Goal: Task Accomplishment & Management: Manage account settings

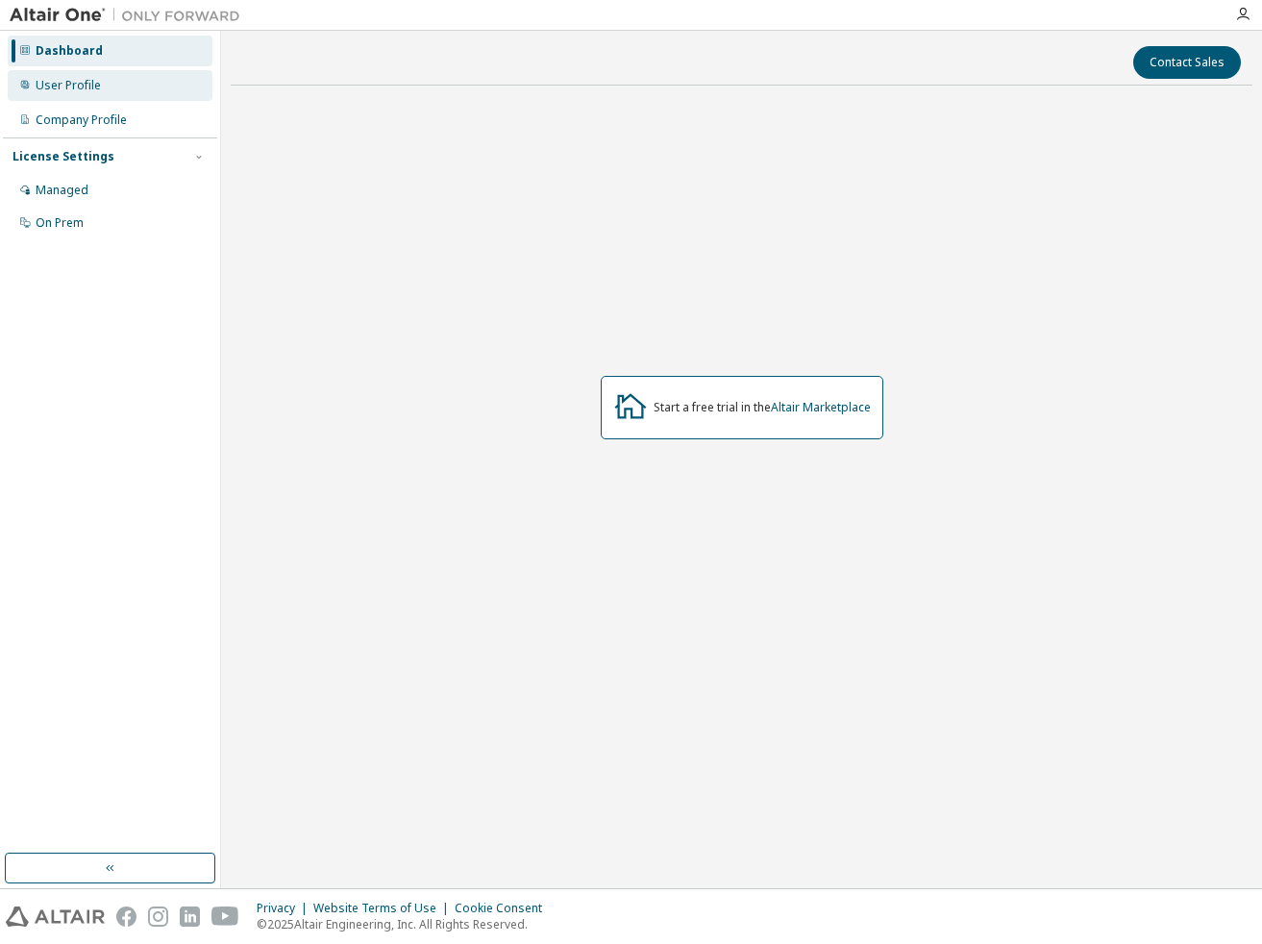
click at [120, 91] on div "User Profile" at bounding box center [110, 85] width 205 height 31
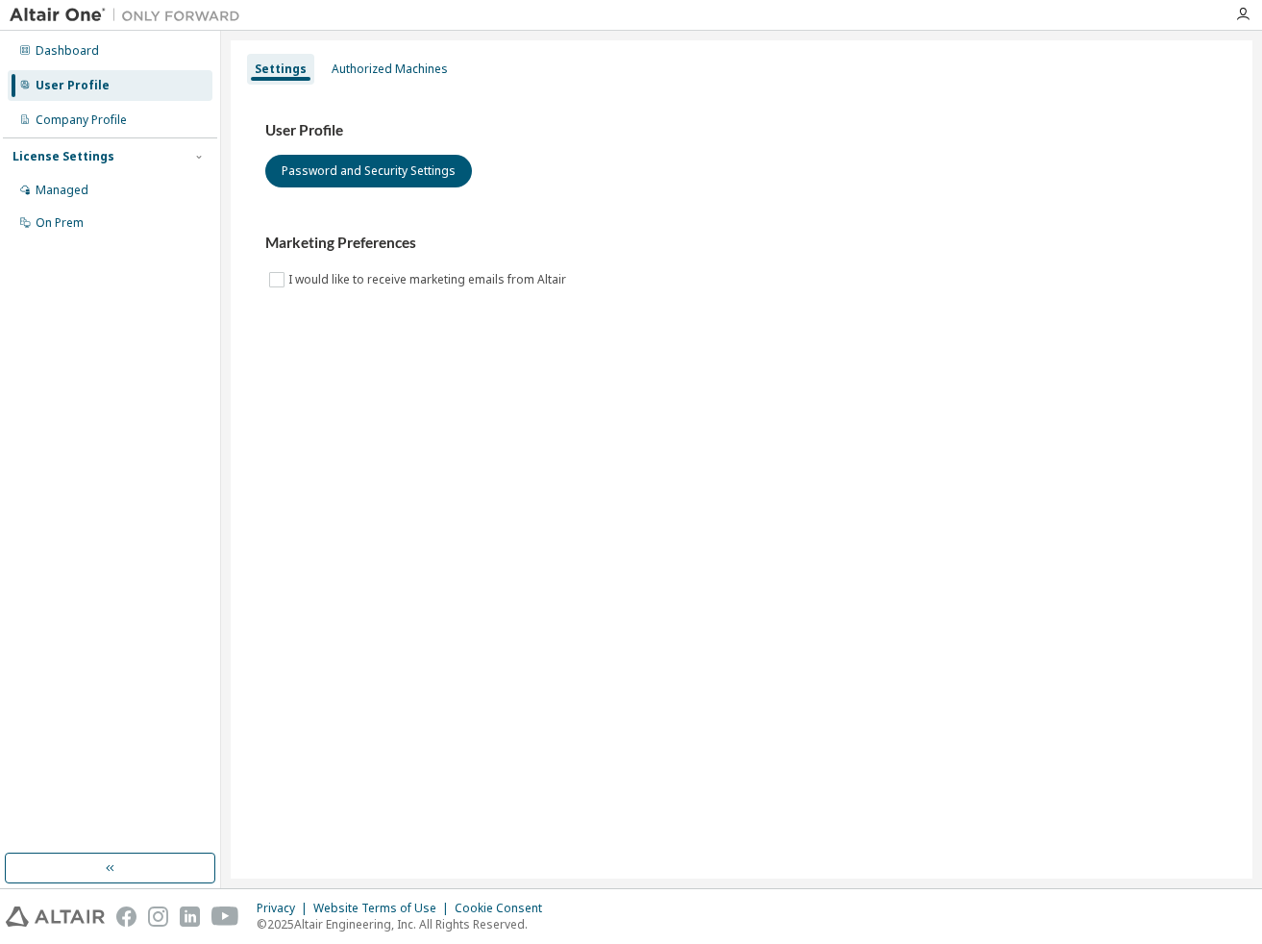
click at [123, 66] on div "Dashboard User Profile Company Profile License Settings Managed On Prem" at bounding box center [110, 137] width 214 height 207
click at [123, 50] on div "Dashboard" at bounding box center [110, 51] width 205 height 31
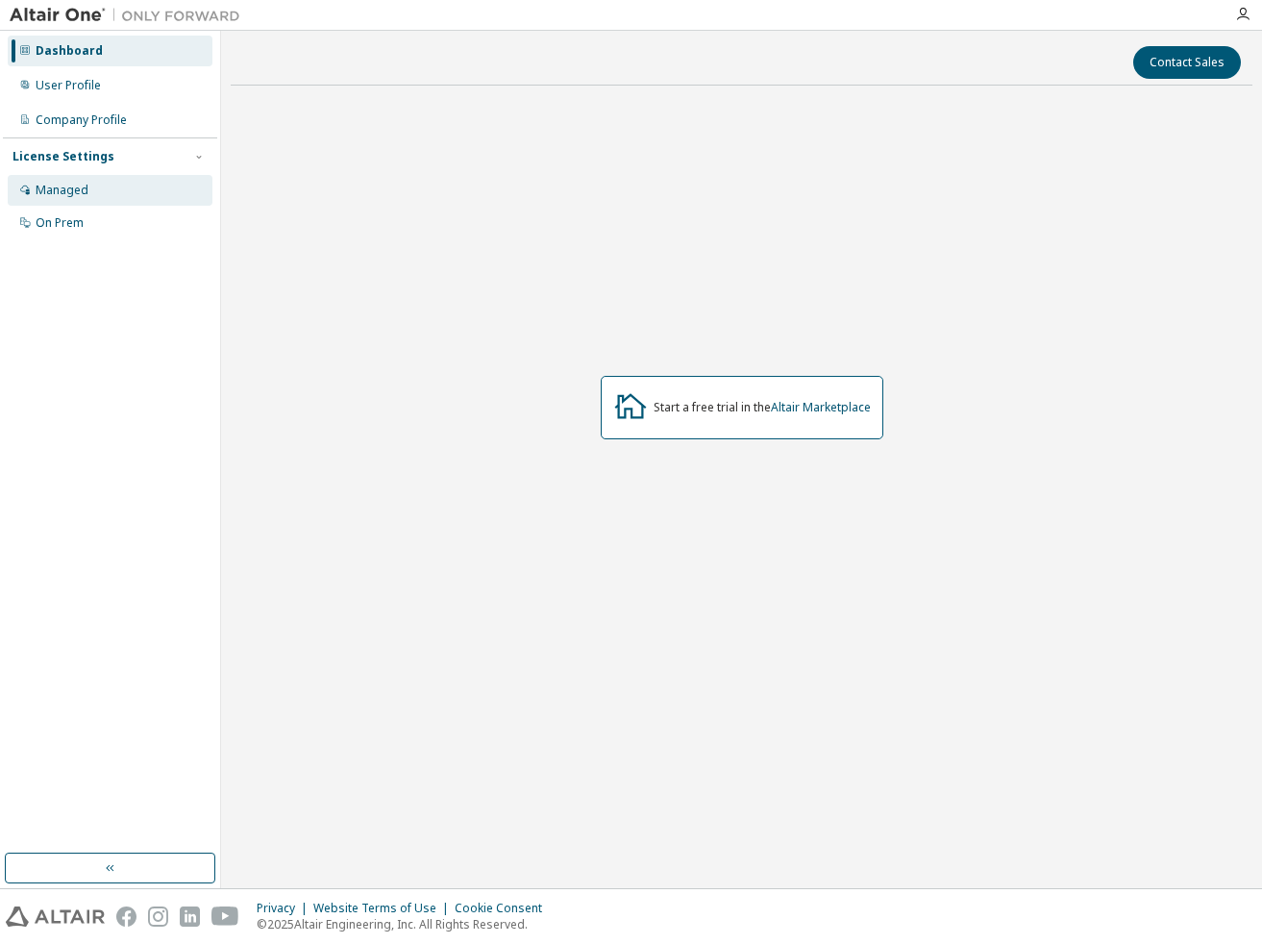
click at [116, 188] on div "Managed" at bounding box center [110, 190] width 205 height 31
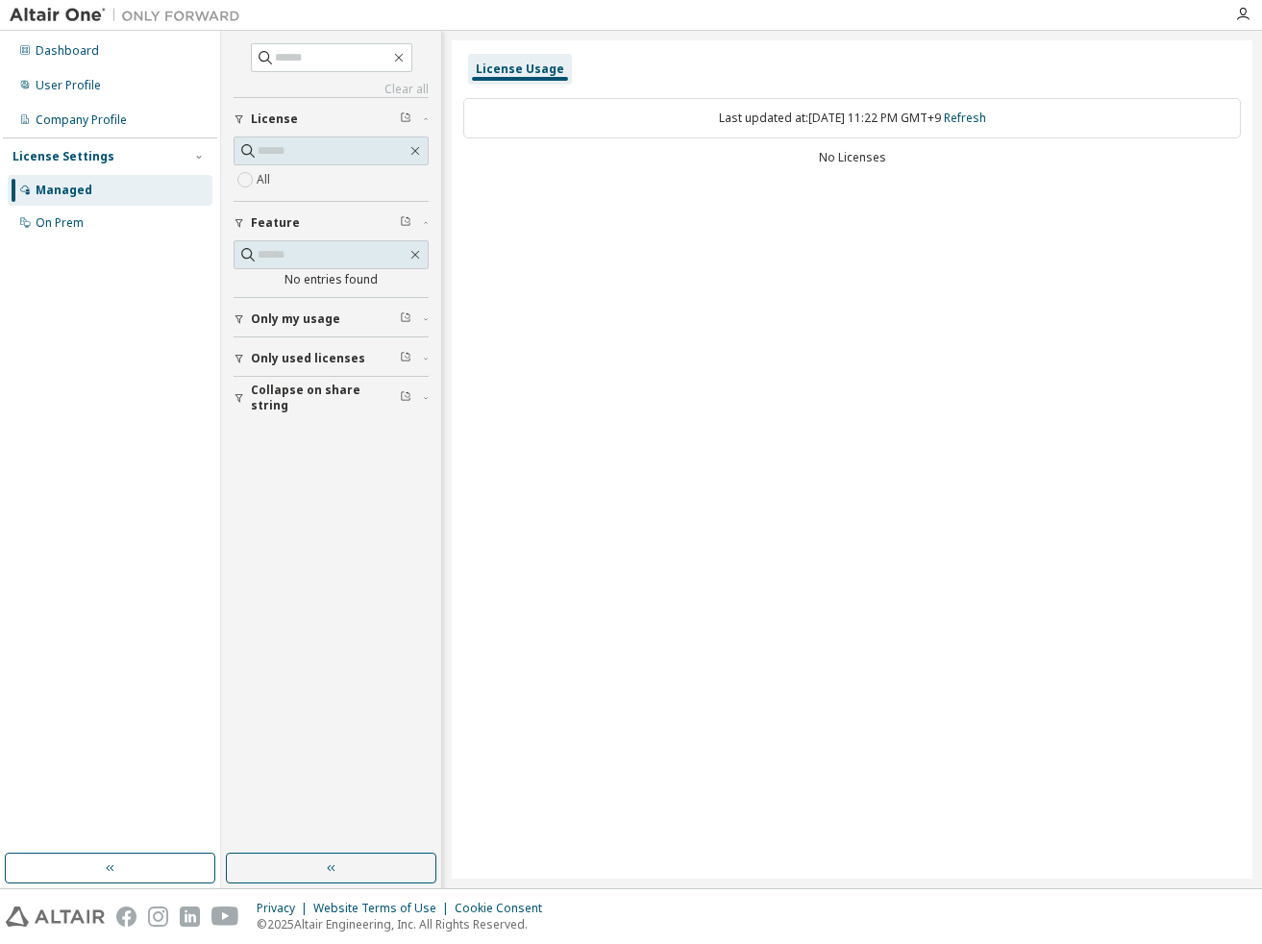
click at [326, 300] on button "Only my usage" at bounding box center [331, 319] width 195 height 42
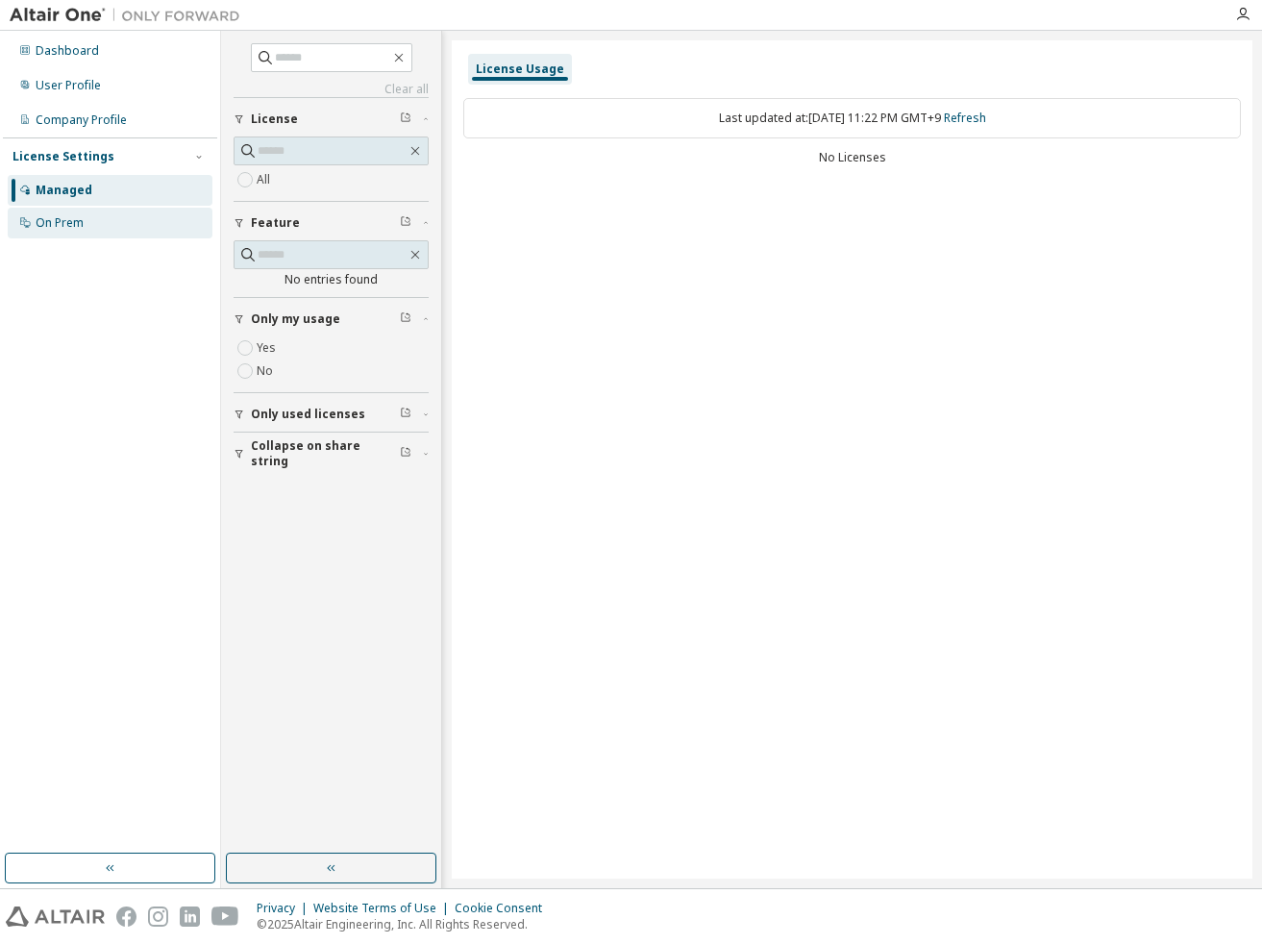
click at [149, 228] on div "On Prem" at bounding box center [110, 223] width 205 height 31
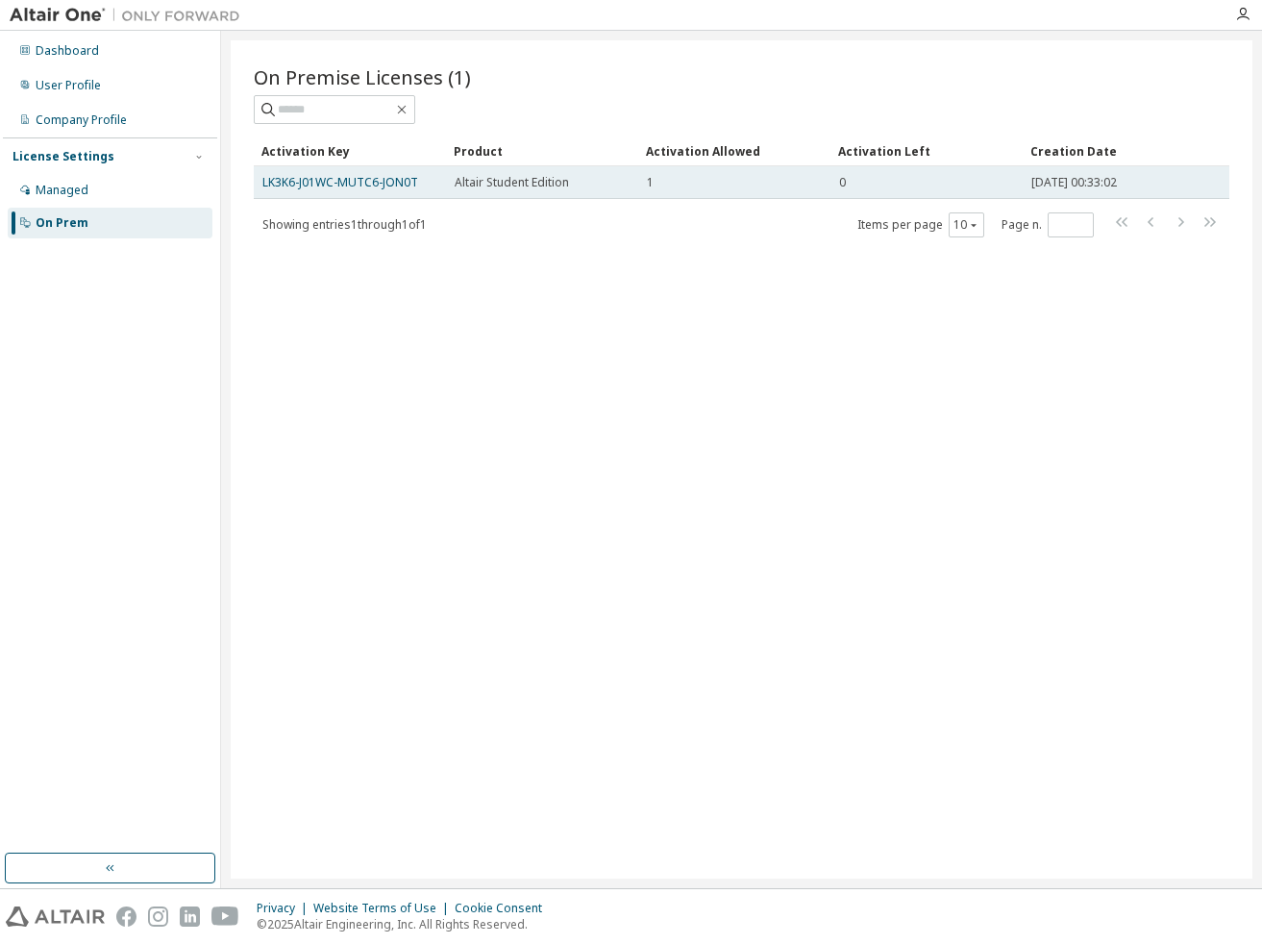
click at [900, 186] on div "0" at bounding box center [926, 182] width 175 height 15
click at [397, 186] on link "LK3K6-J01WC-MUTC6-JON0T" at bounding box center [340, 182] width 156 height 16
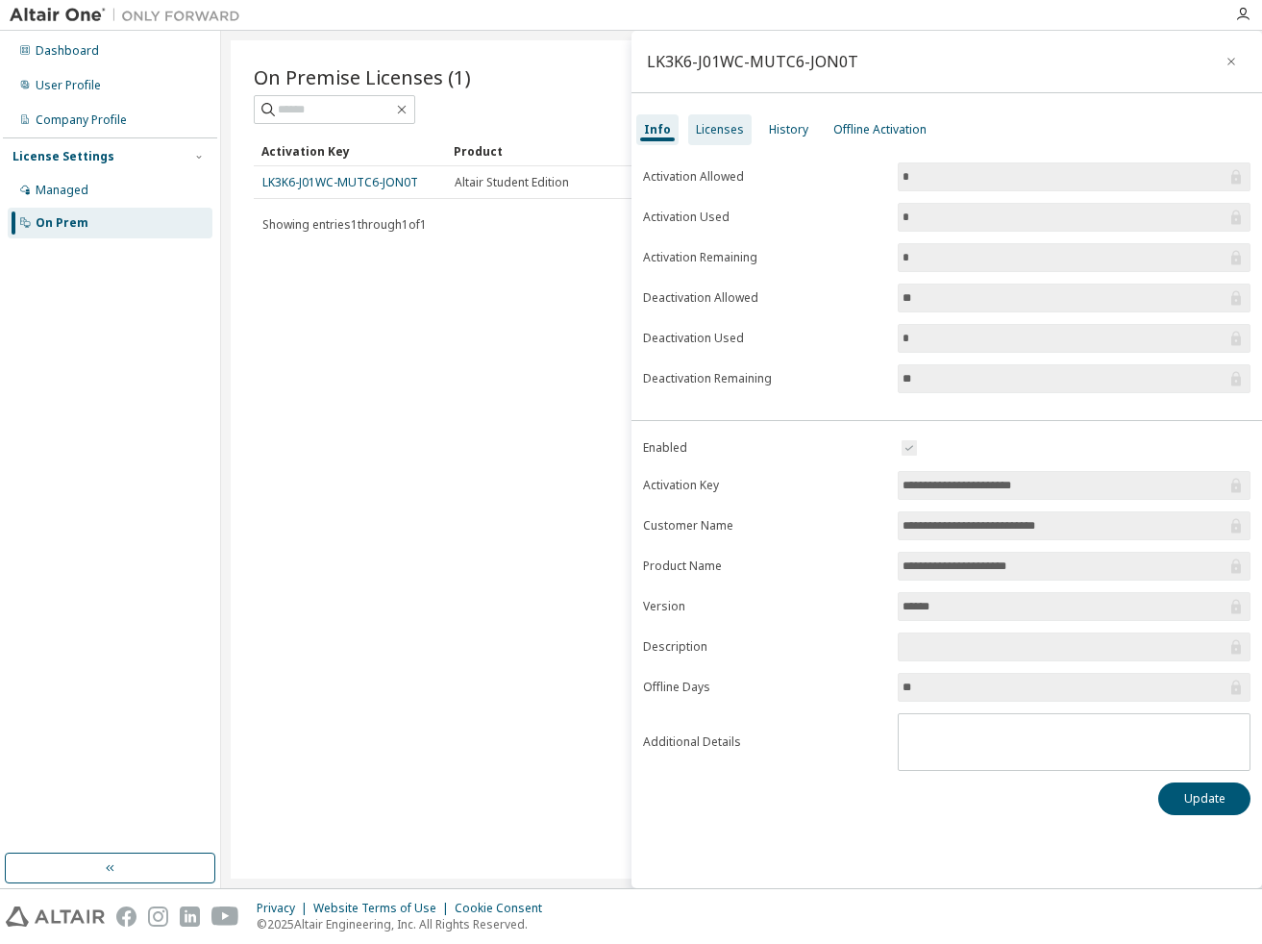
click at [729, 129] on div "Licenses" at bounding box center [720, 129] width 48 height 15
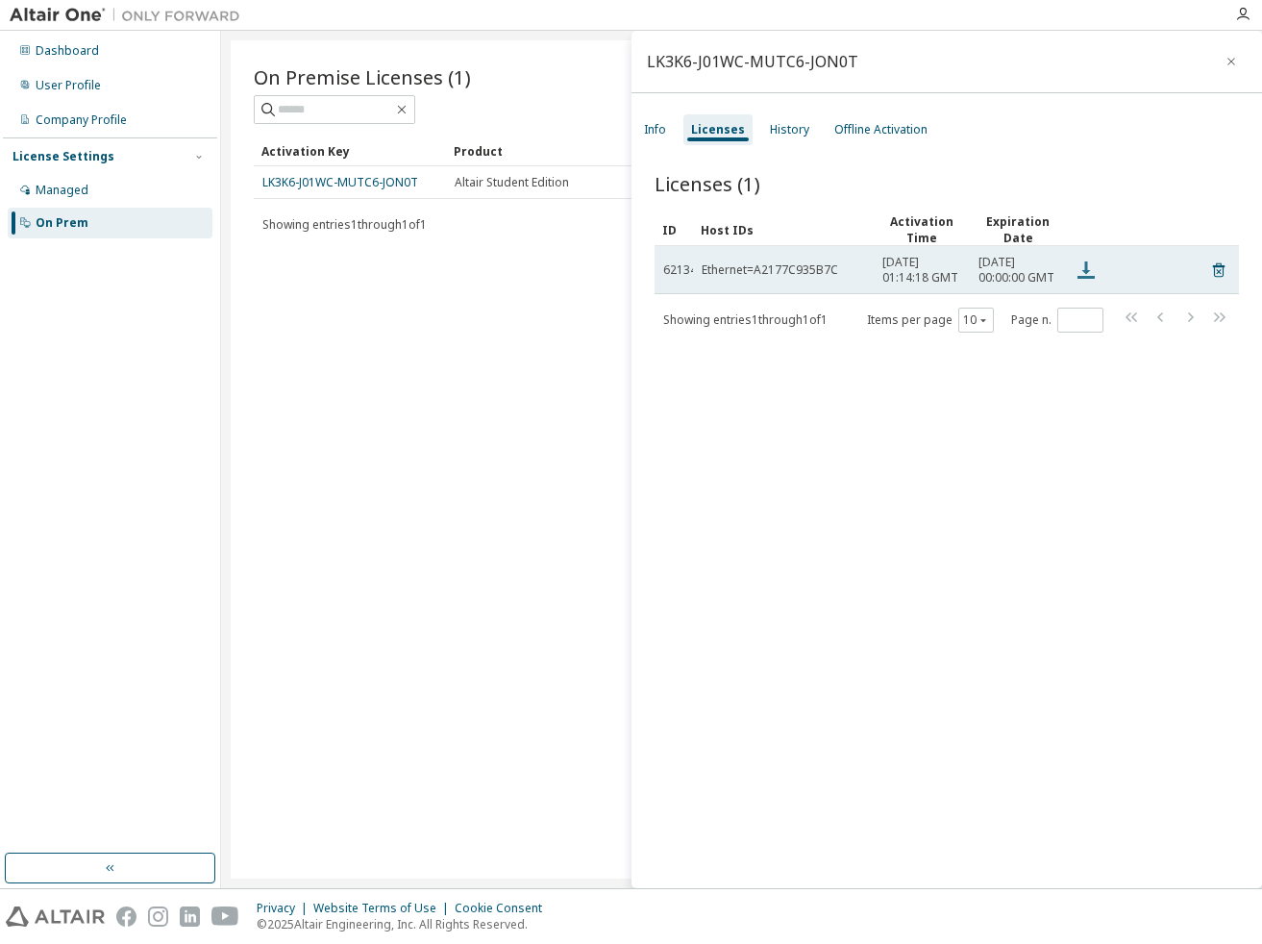
click at [1091, 280] on icon at bounding box center [1086, 270] width 23 height 23
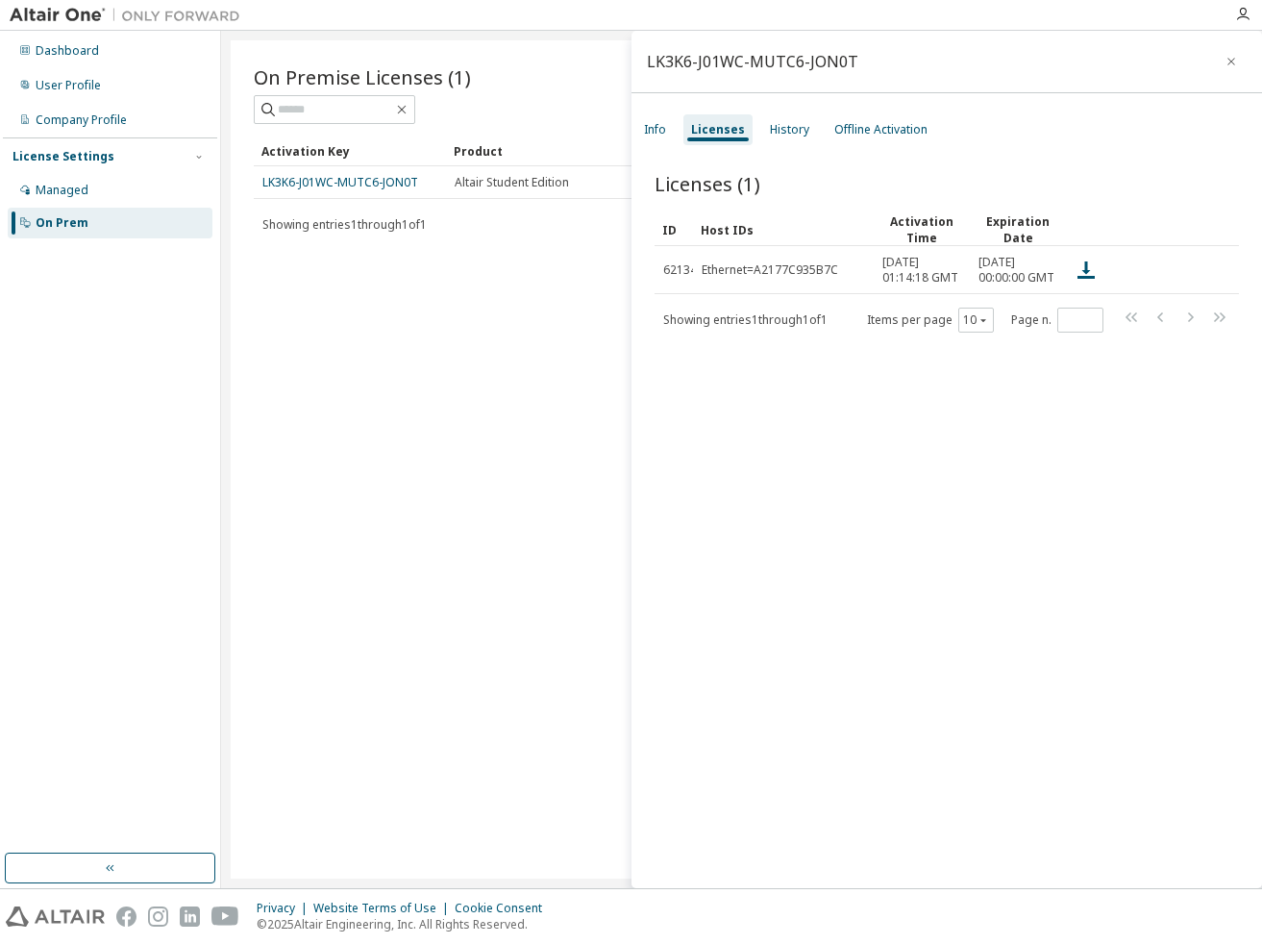
click at [478, 312] on div "On Premise Licenses (1) Clear Load Save Save As Field Operator Value Select fil…" at bounding box center [742, 459] width 1022 height 838
click at [651, 133] on div "Info" at bounding box center [655, 129] width 22 height 15
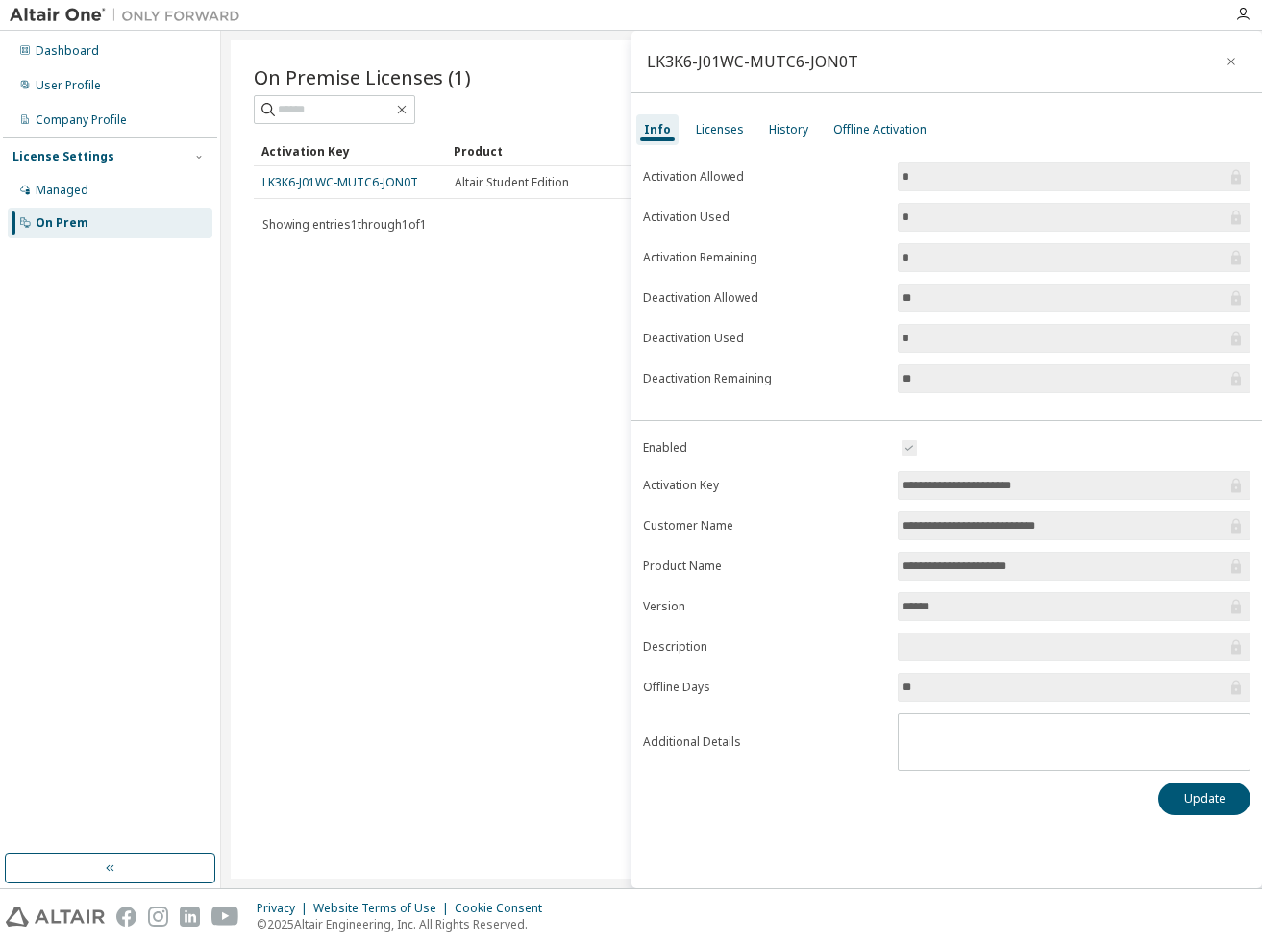
click at [818, 134] on div "Info Licenses History Offline Activation" at bounding box center [948, 129] width 632 height 35
click at [833, 134] on div "Offline Activation" at bounding box center [879, 129] width 93 height 15
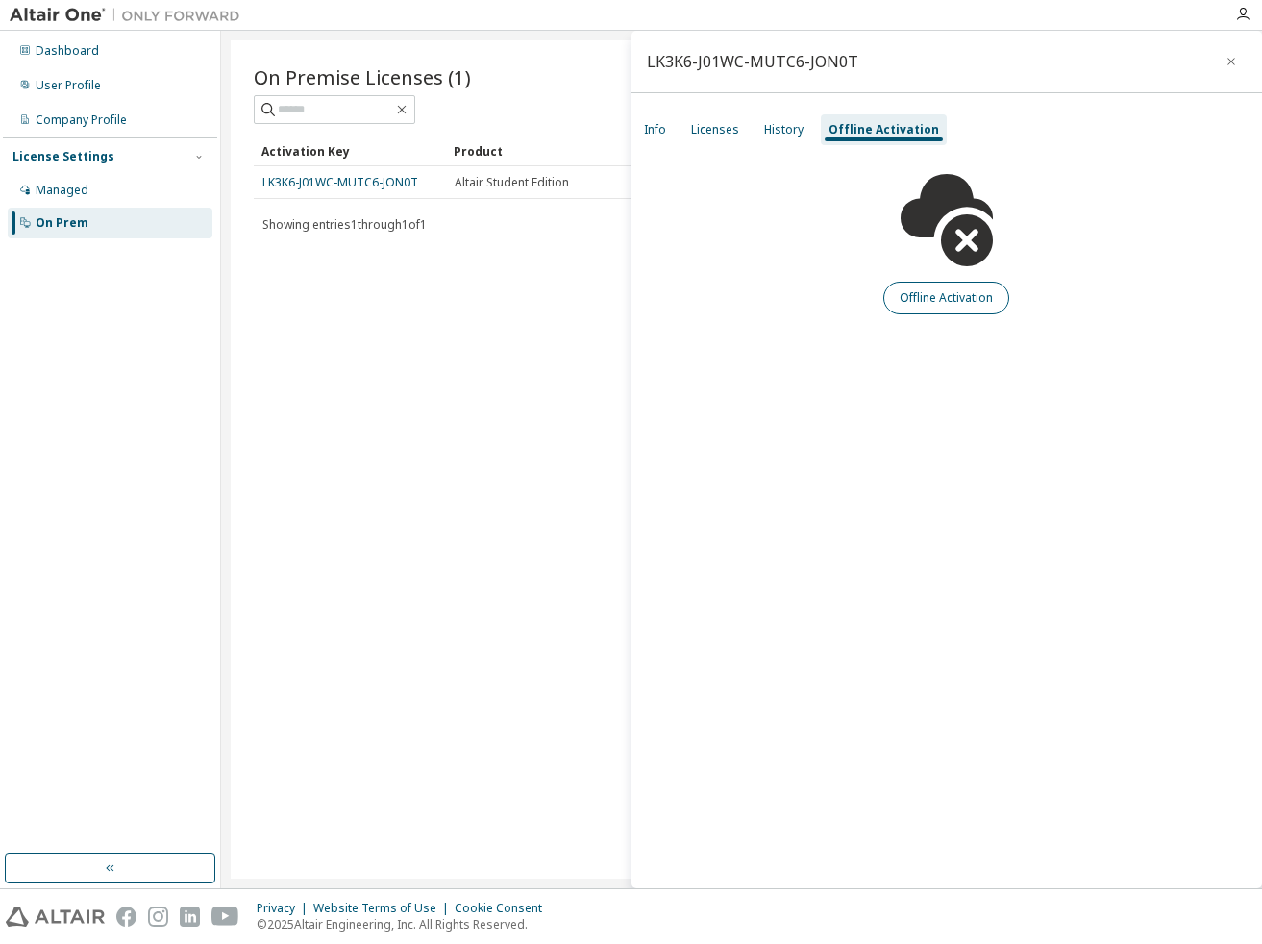
click at [916, 295] on button "Offline Activation" at bounding box center [946, 298] width 126 height 33
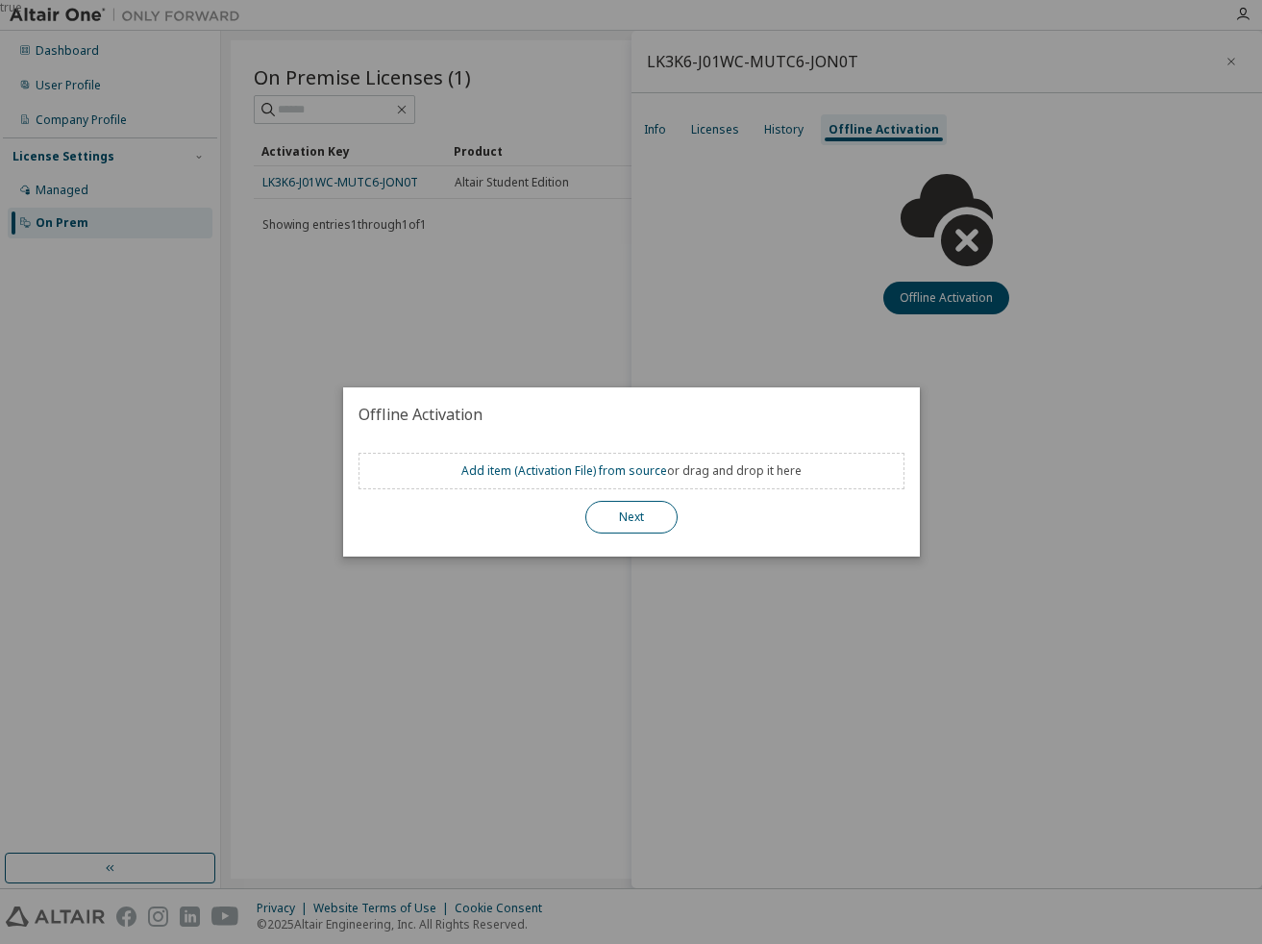
click at [640, 509] on button "Next" at bounding box center [631, 517] width 92 height 33
click at [688, 393] on h2 "Offline Activation" at bounding box center [631, 414] width 577 height 54
click at [702, 324] on div "true" at bounding box center [631, 472] width 1262 height 944
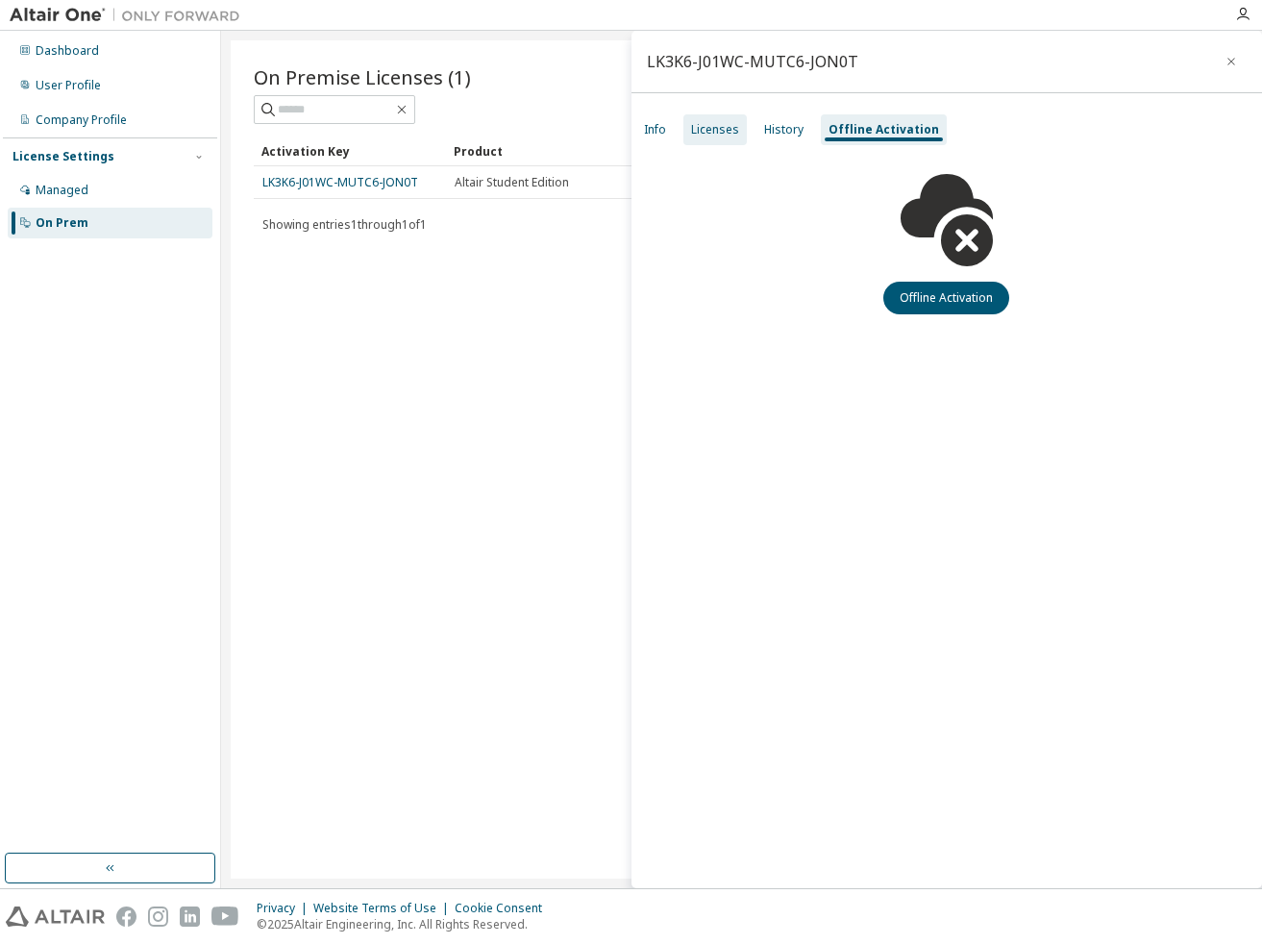
click at [702, 135] on div "Licenses" at bounding box center [715, 129] width 48 height 15
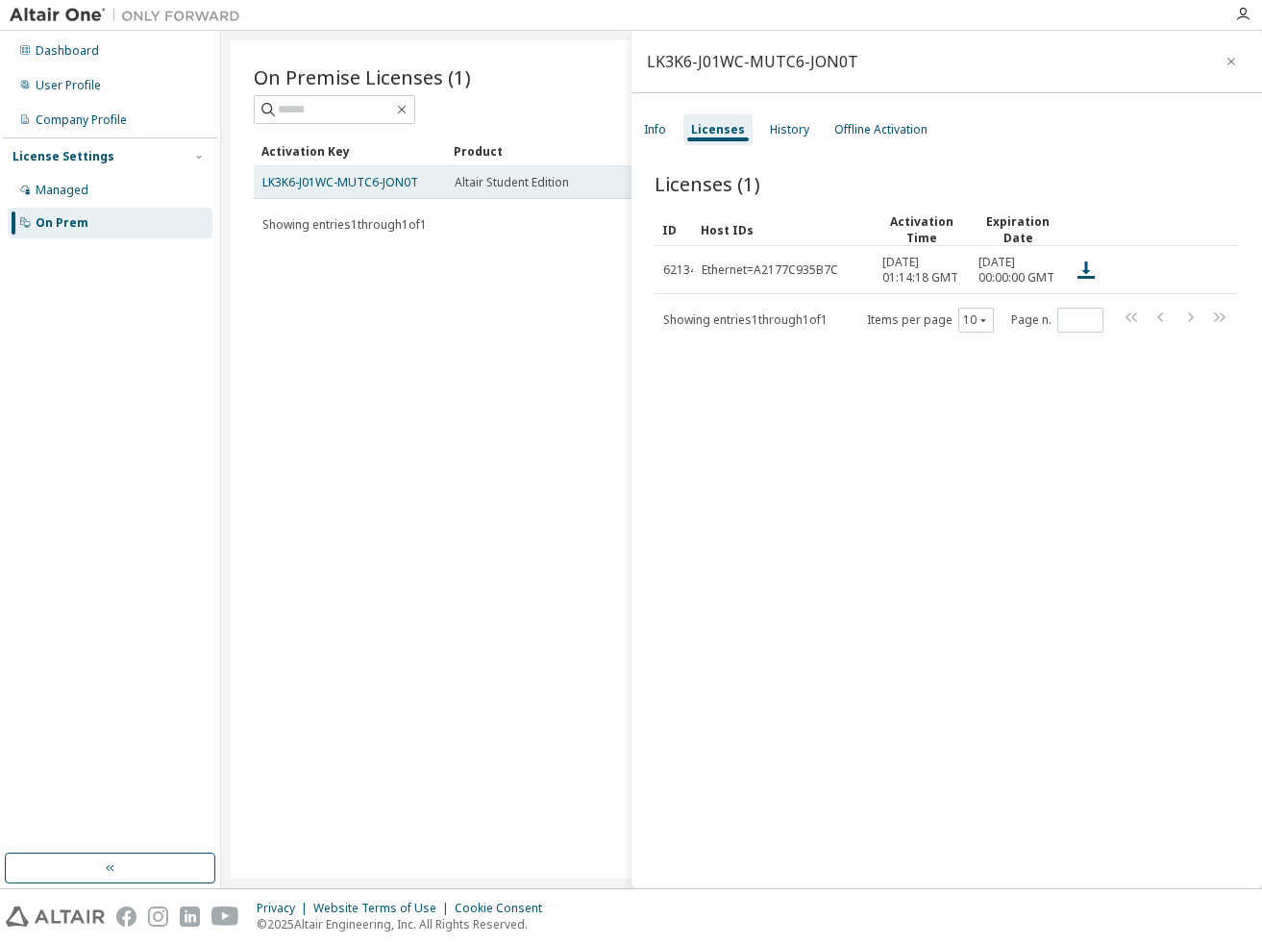
click at [454, 183] on td "Altair Student Edition" at bounding box center [542, 182] width 192 height 33
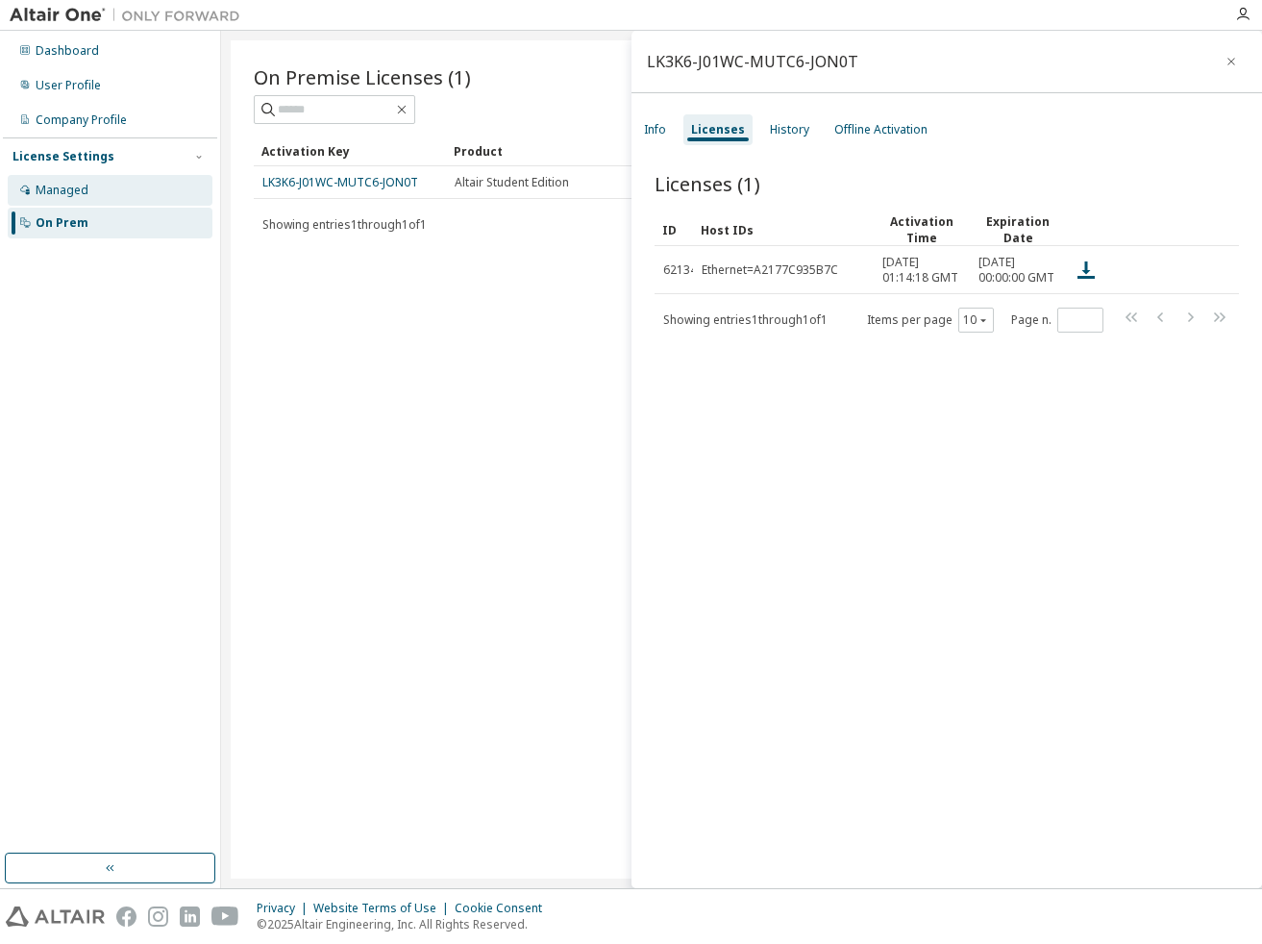
click at [127, 196] on div "Managed" at bounding box center [110, 190] width 205 height 31
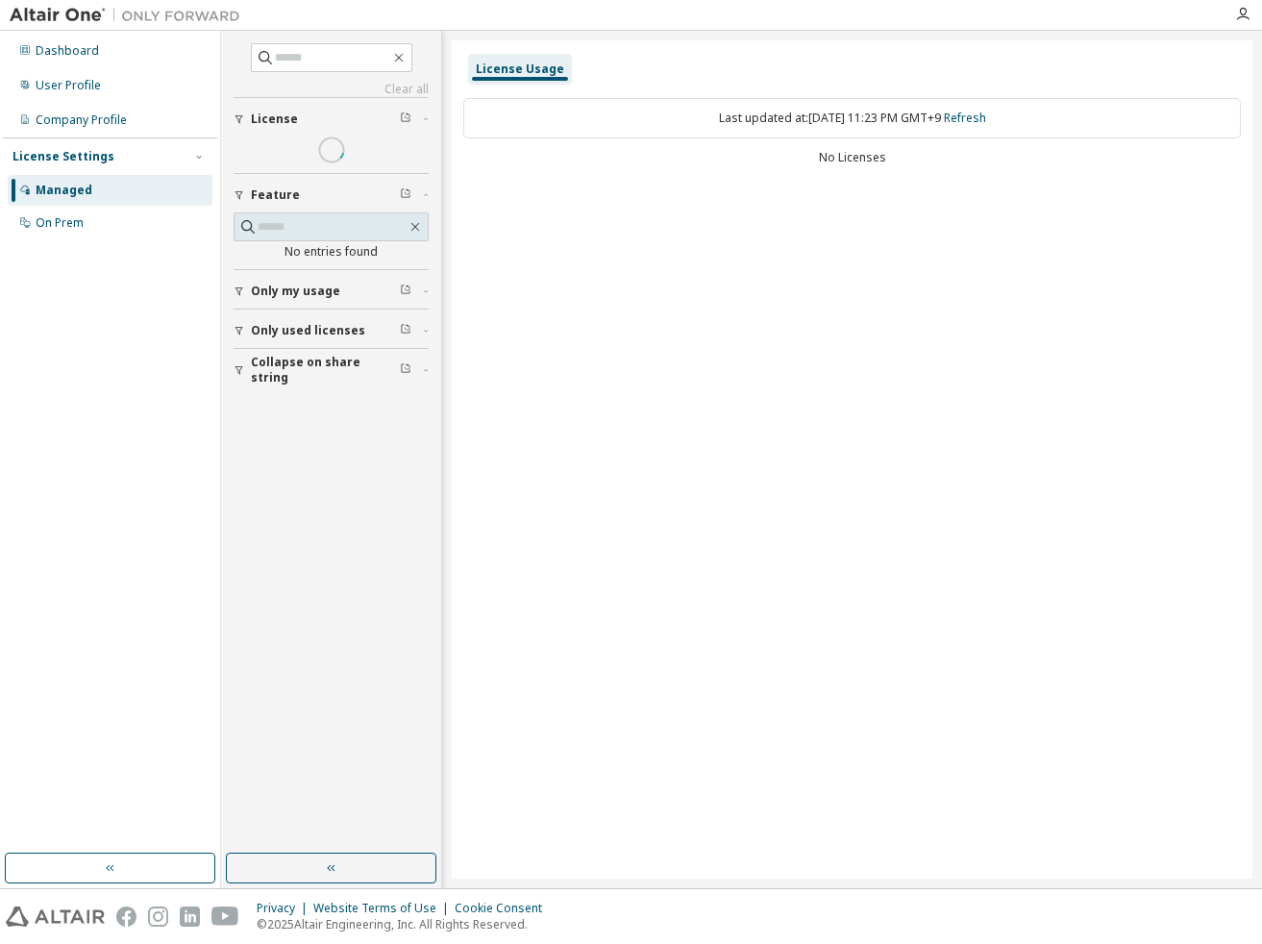
click at [336, 156] on span at bounding box center [331, 150] width 36 height 36
click at [296, 333] on span "Only used licenses" at bounding box center [308, 330] width 114 height 15
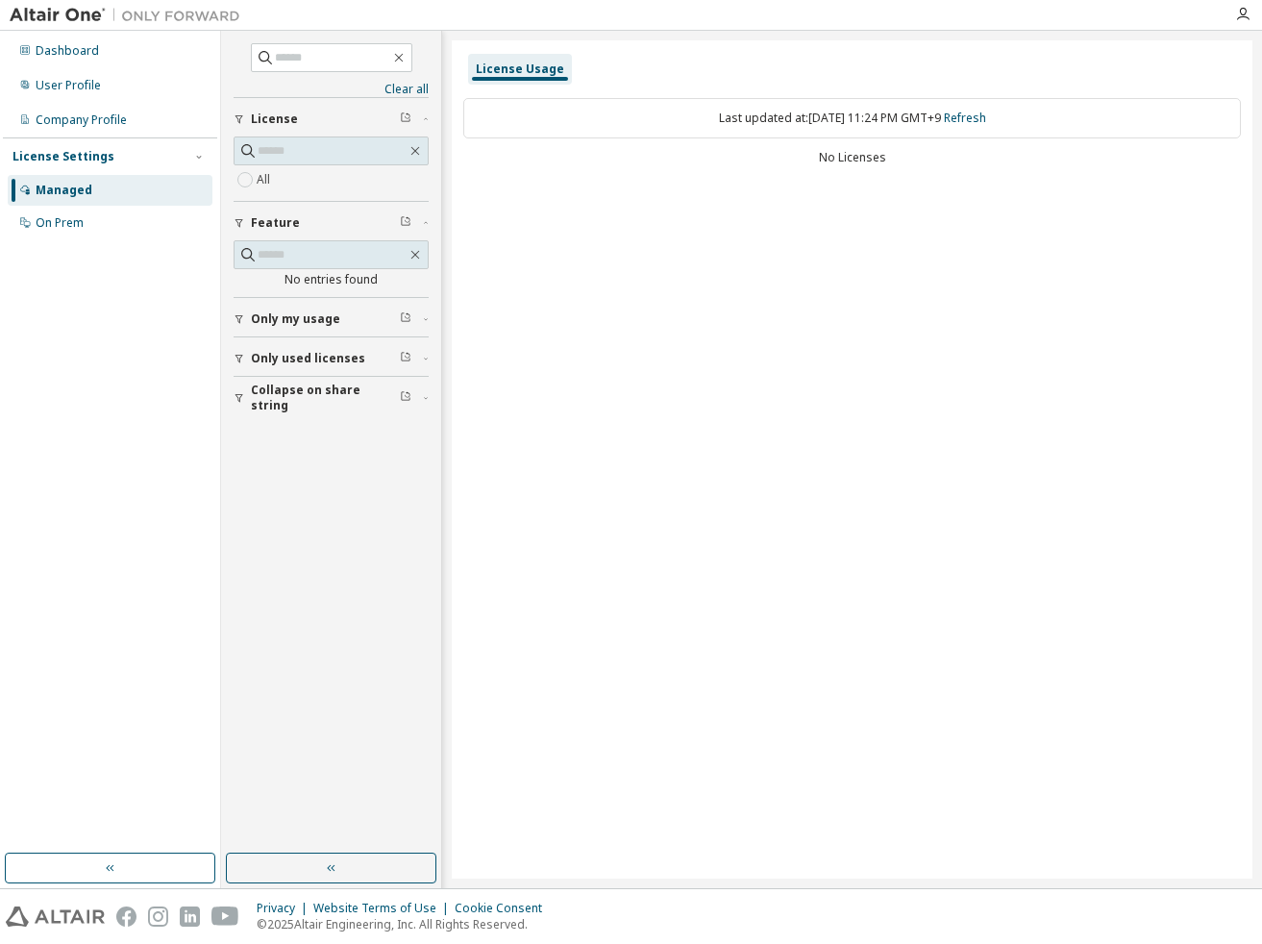
click at [273, 353] on span "Only used licenses" at bounding box center [308, 358] width 114 height 15
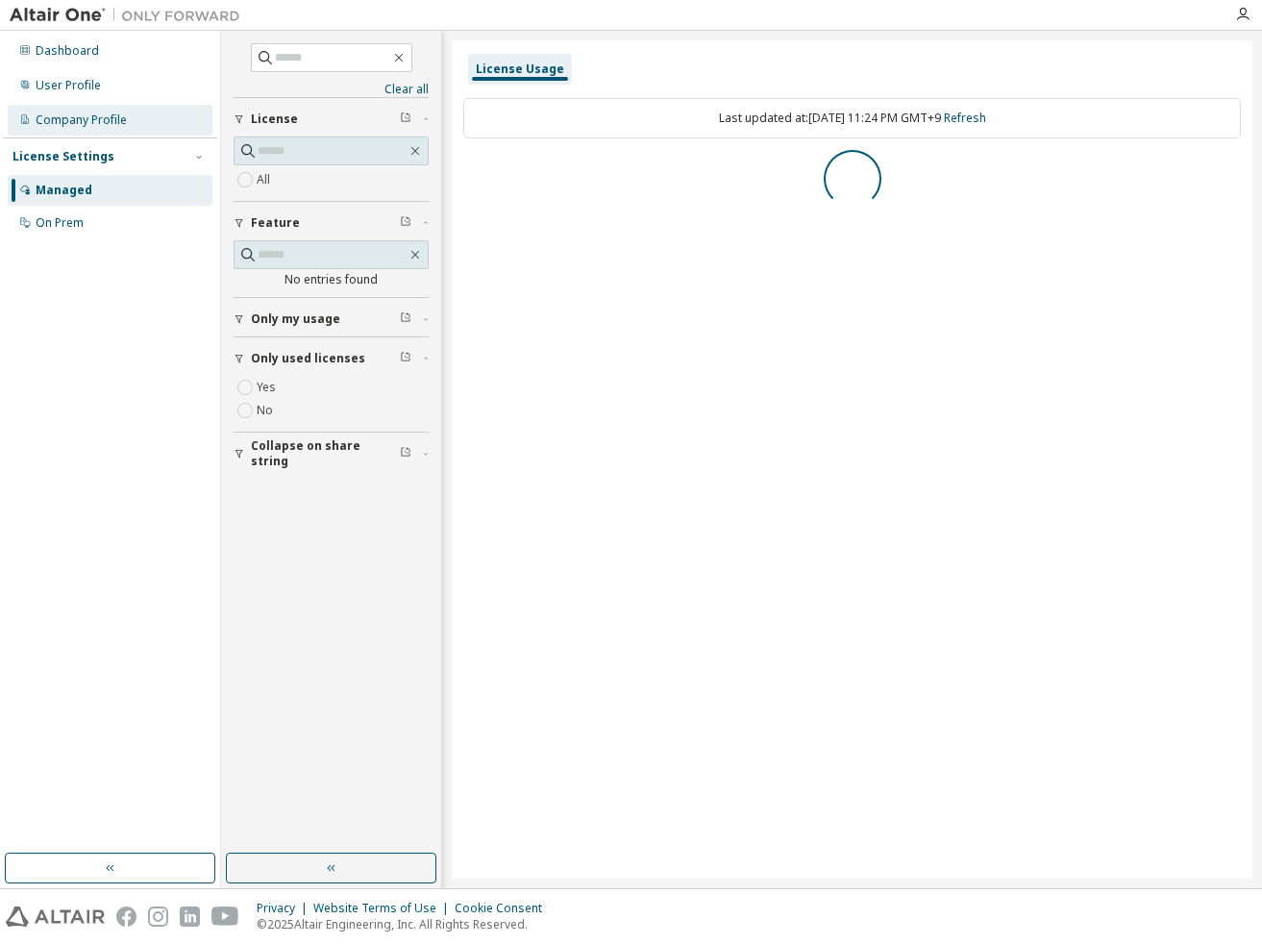
click at [125, 122] on div "Company Profile" at bounding box center [81, 119] width 91 height 15
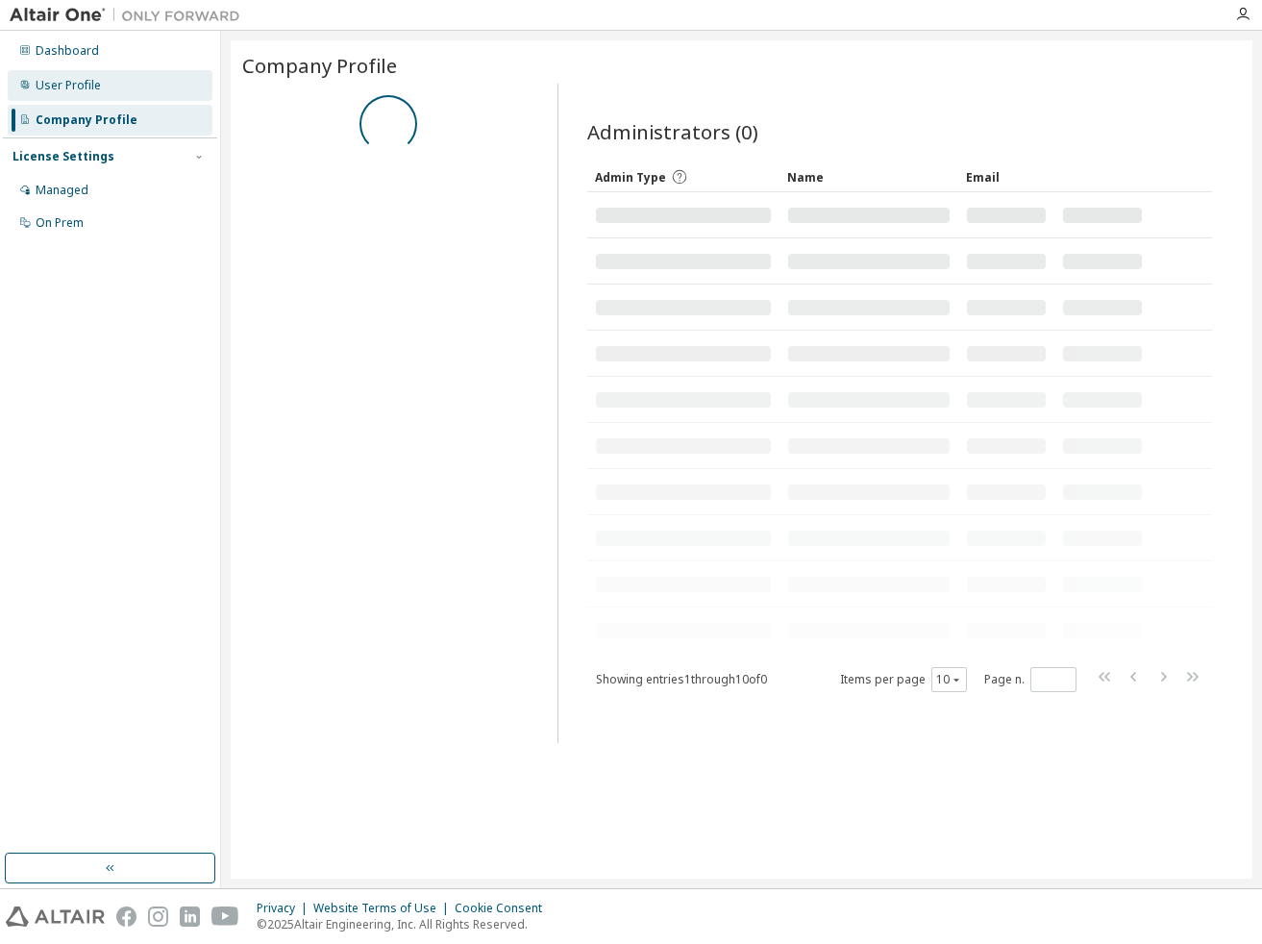
click at [124, 93] on div "User Profile" at bounding box center [110, 85] width 205 height 31
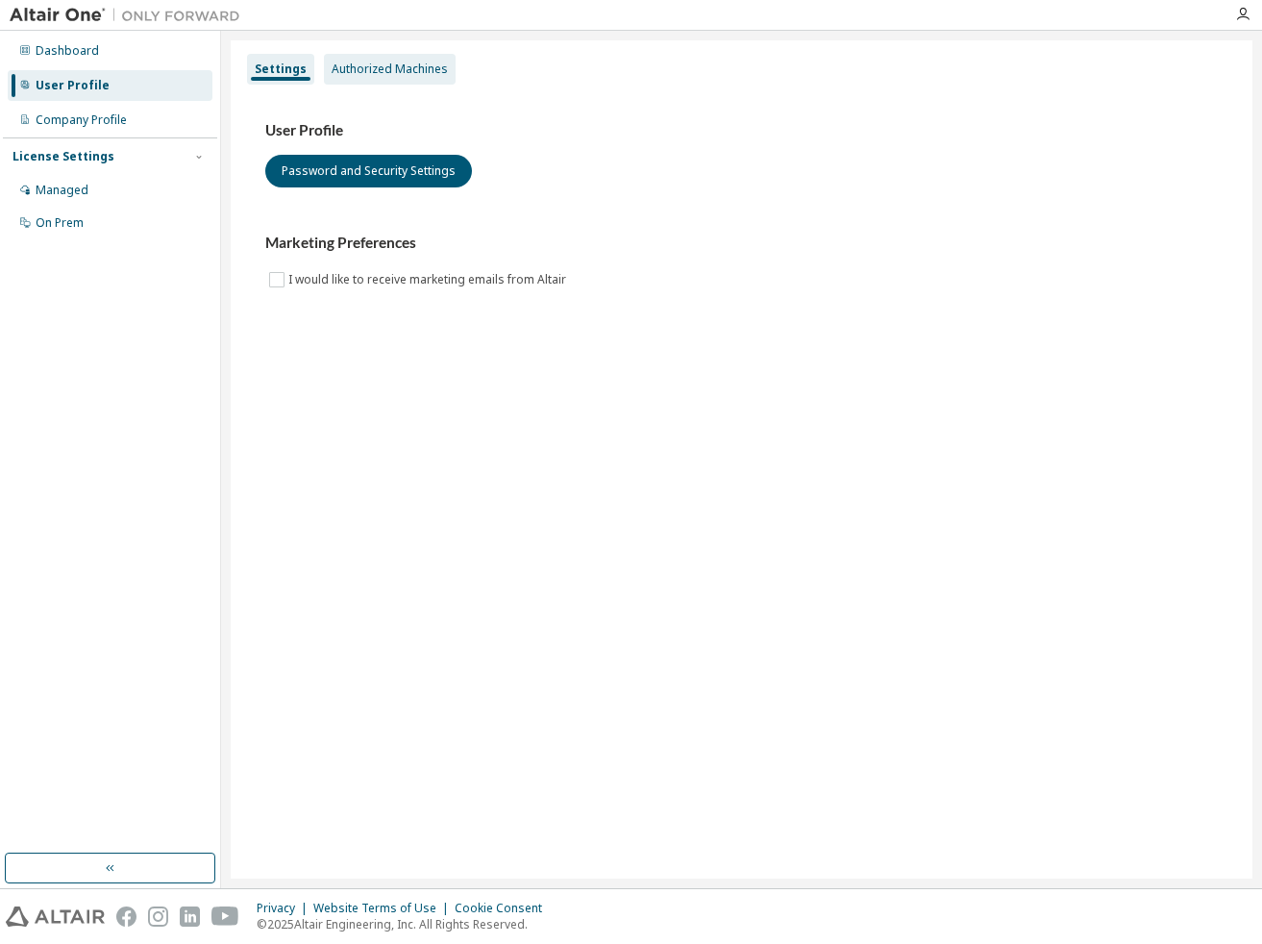
click at [333, 62] on div "Authorized Machines" at bounding box center [390, 69] width 116 height 15
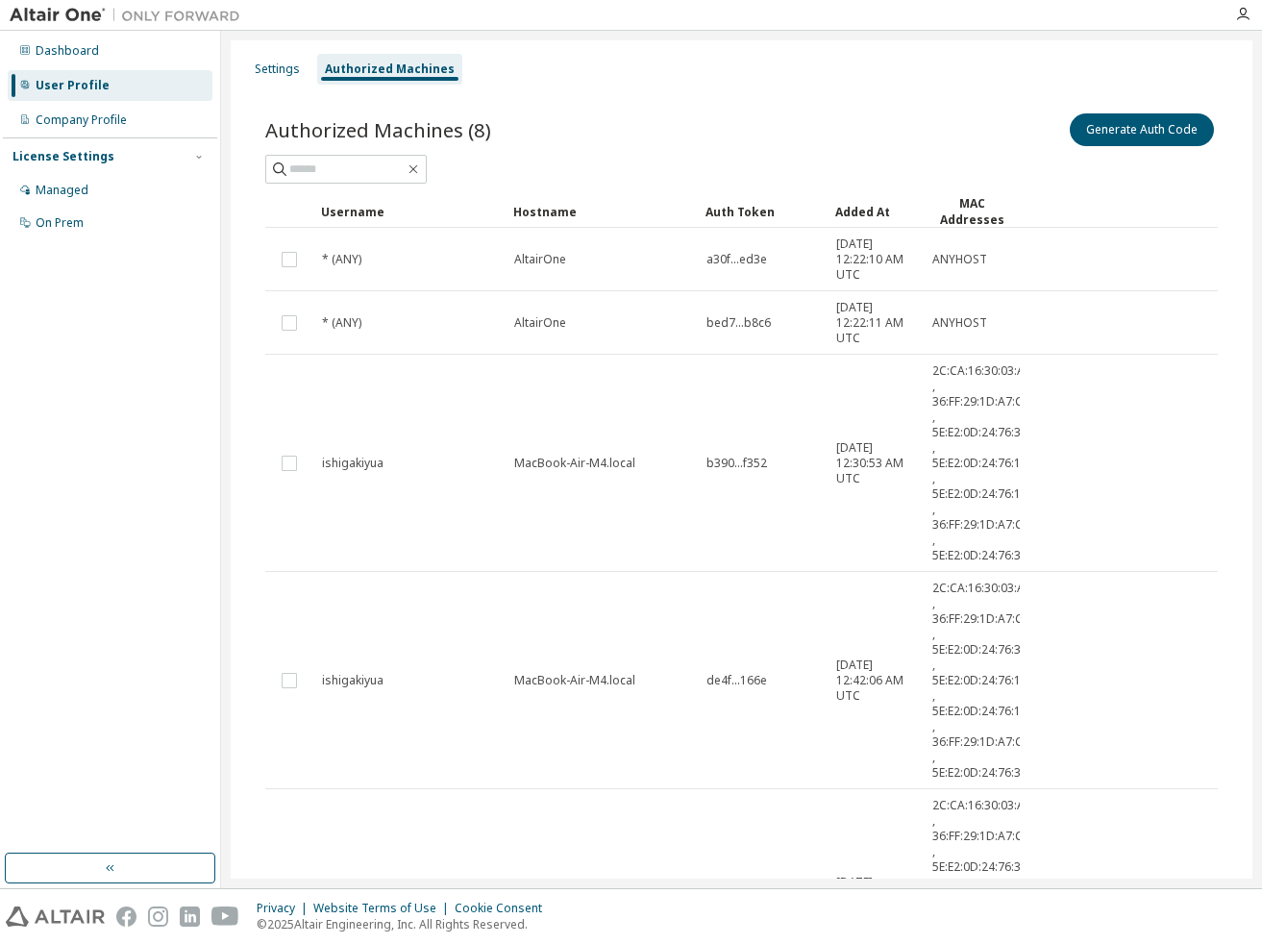
click at [581, 48] on div "Settings Authorized Machines Authorized Machines (8) Generate Auth Code Clear L…" at bounding box center [742, 668] width 1022 height 1257
click at [87, 228] on div "On Prem" at bounding box center [110, 223] width 205 height 31
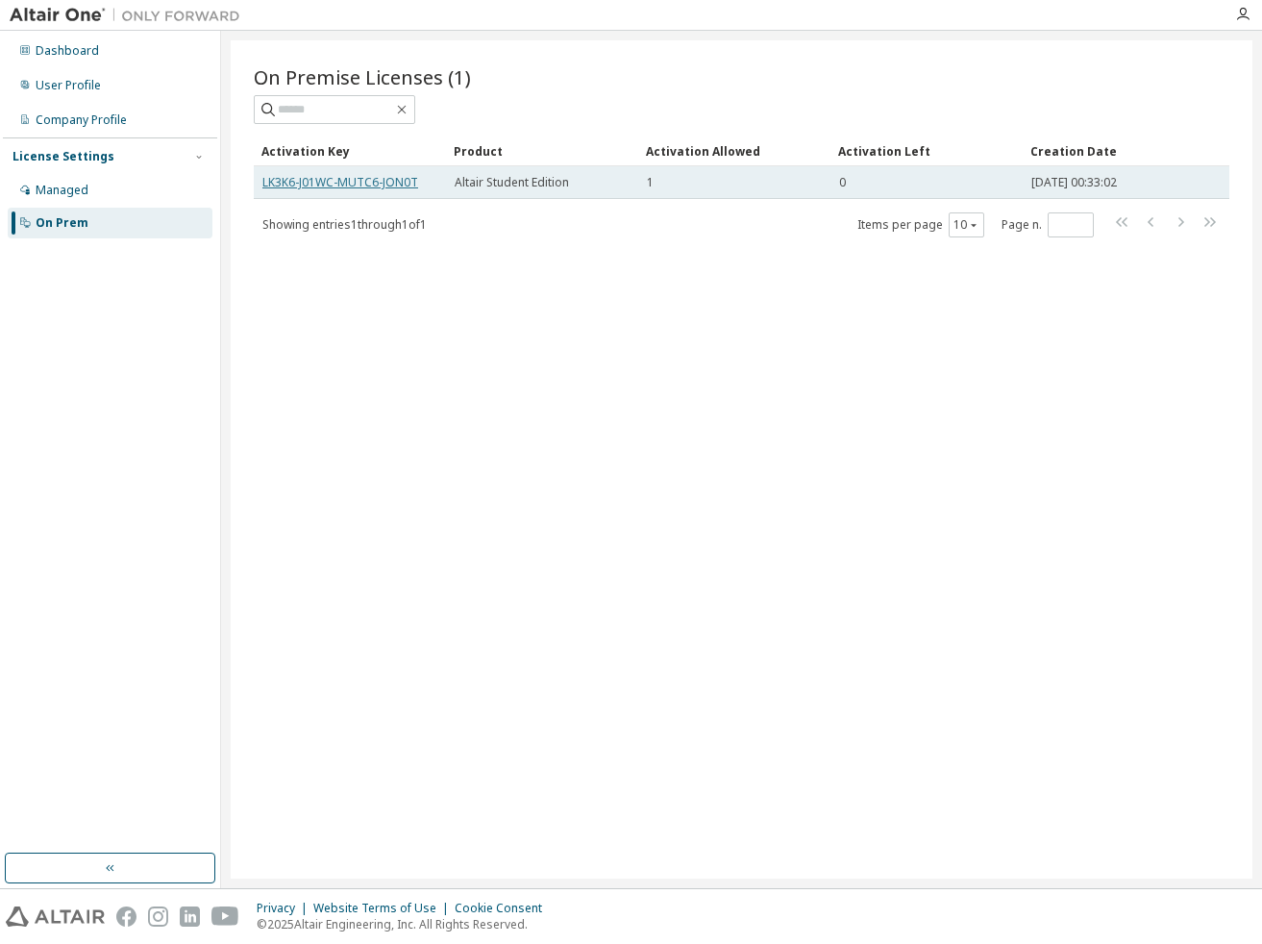
click at [344, 183] on link "LK3K6-J01WC-MUTC6-JON0T" at bounding box center [340, 182] width 156 height 16
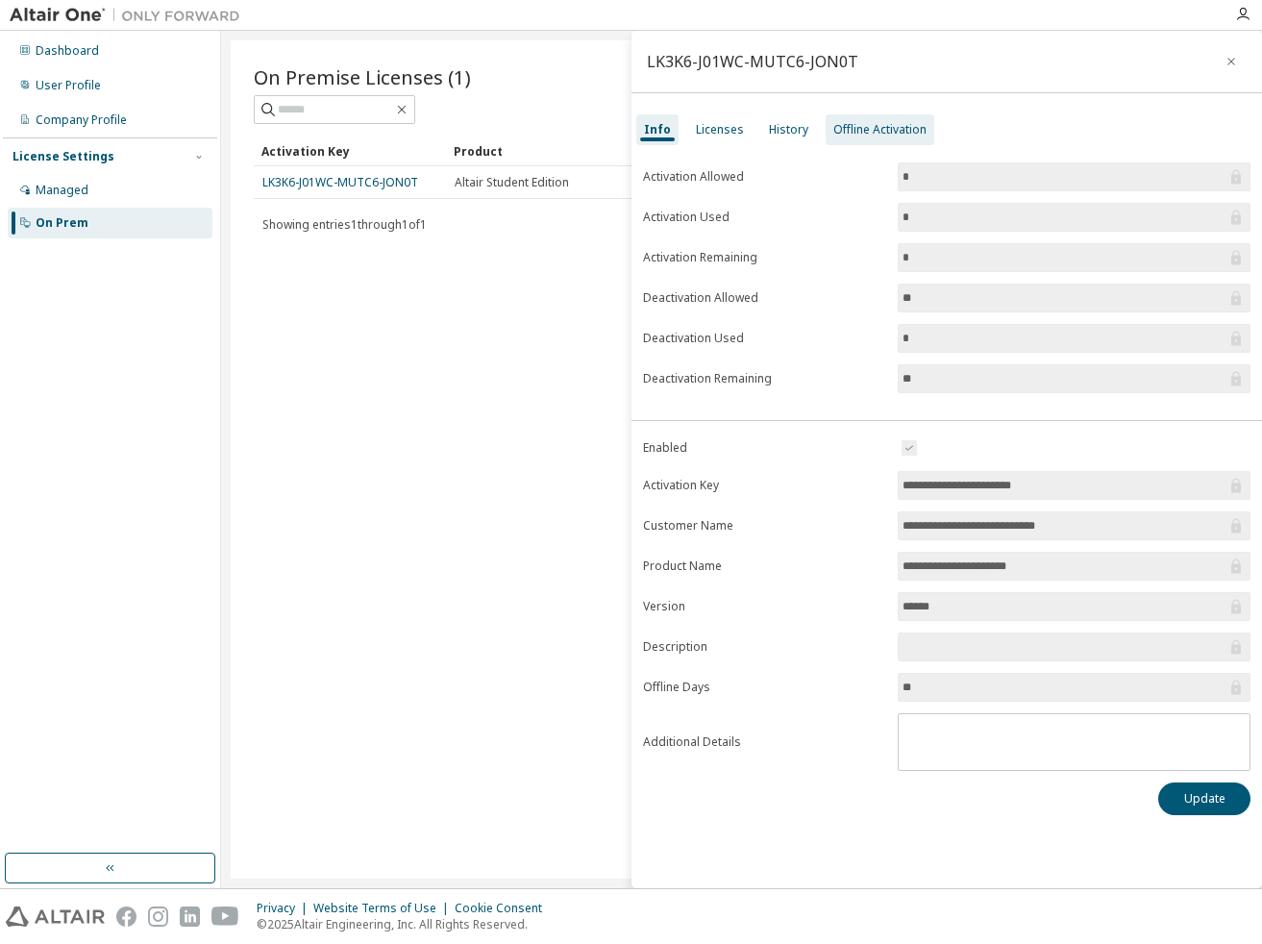
click at [845, 140] on div "Offline Activation" at bounding box center [880, 129] width 109 height 31
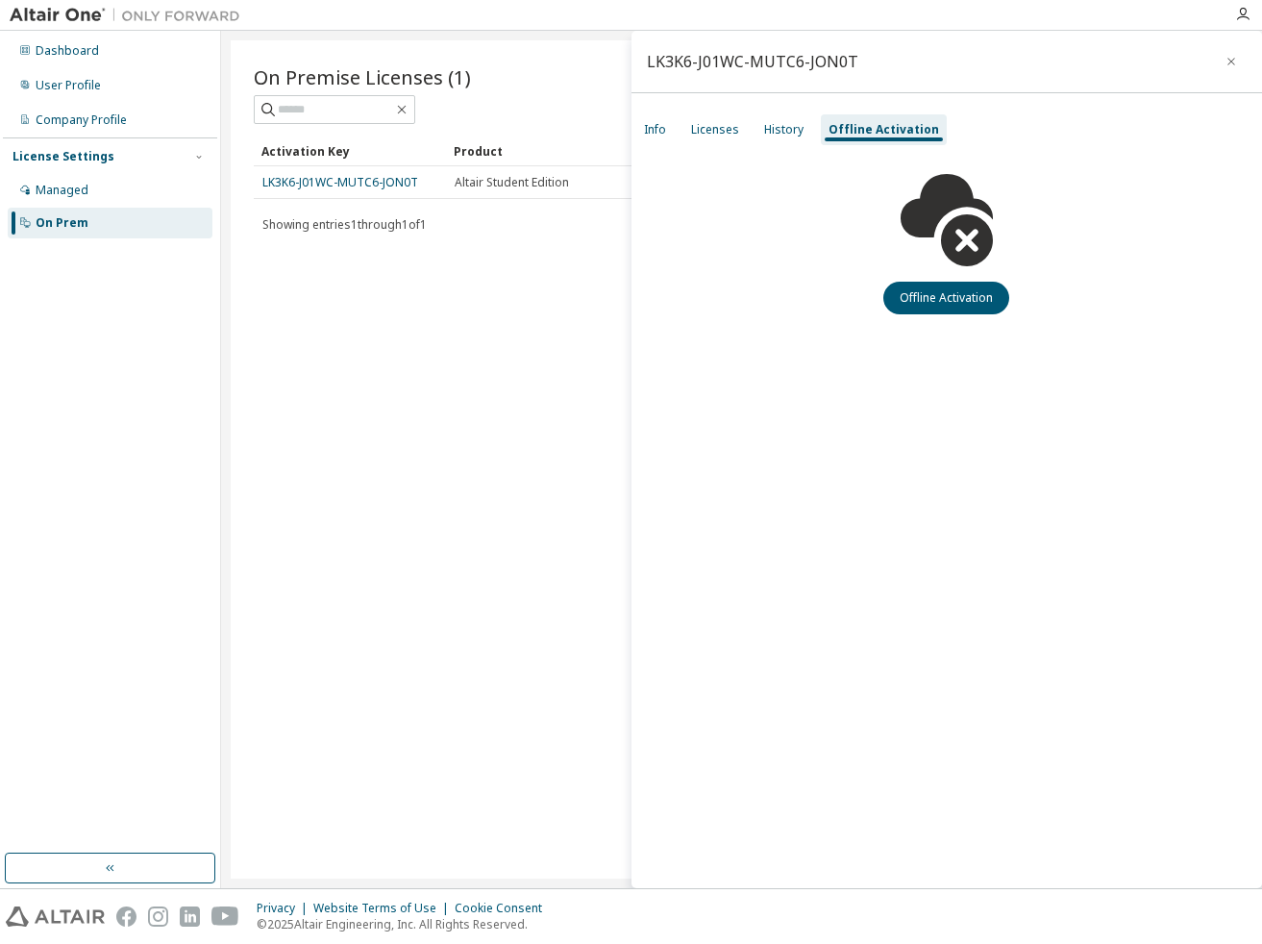
click at [960, 328] on div "LK3K6-J01WC-MUTC6-JON0T Info Licenses History Offline Activation Offline Activa…" at bounding box center [948, 459] width 632 height 857
click at [960, 297] on button "Offline Activation" at bounding box center [946, 298] width 126 height 33
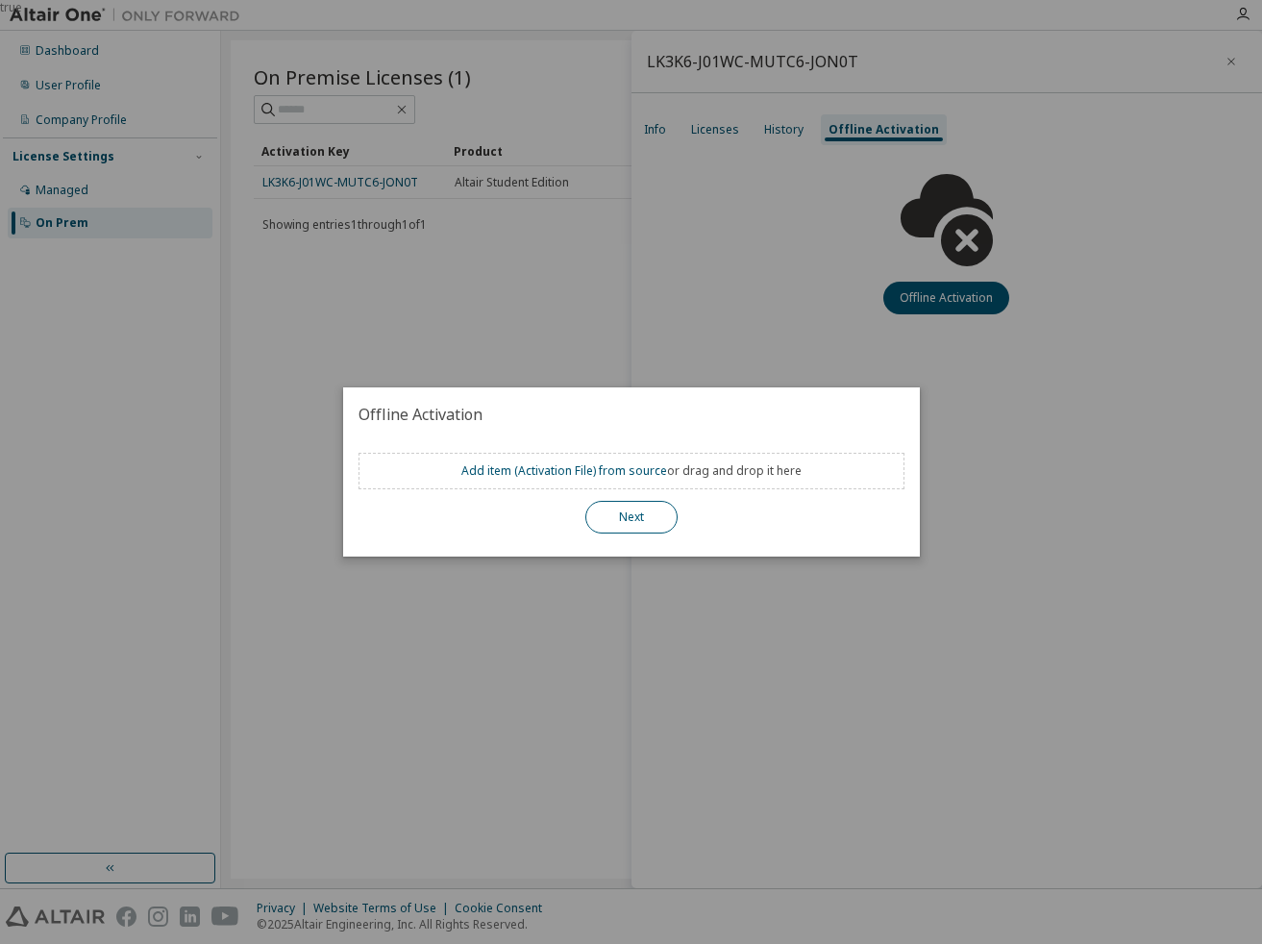
click at [641, 509] on button "Next" at bounding box center [631, 517] width 92 height 33
click at [729, 344] on div "true" at bounding box center [631, 472] width 1262 height 944
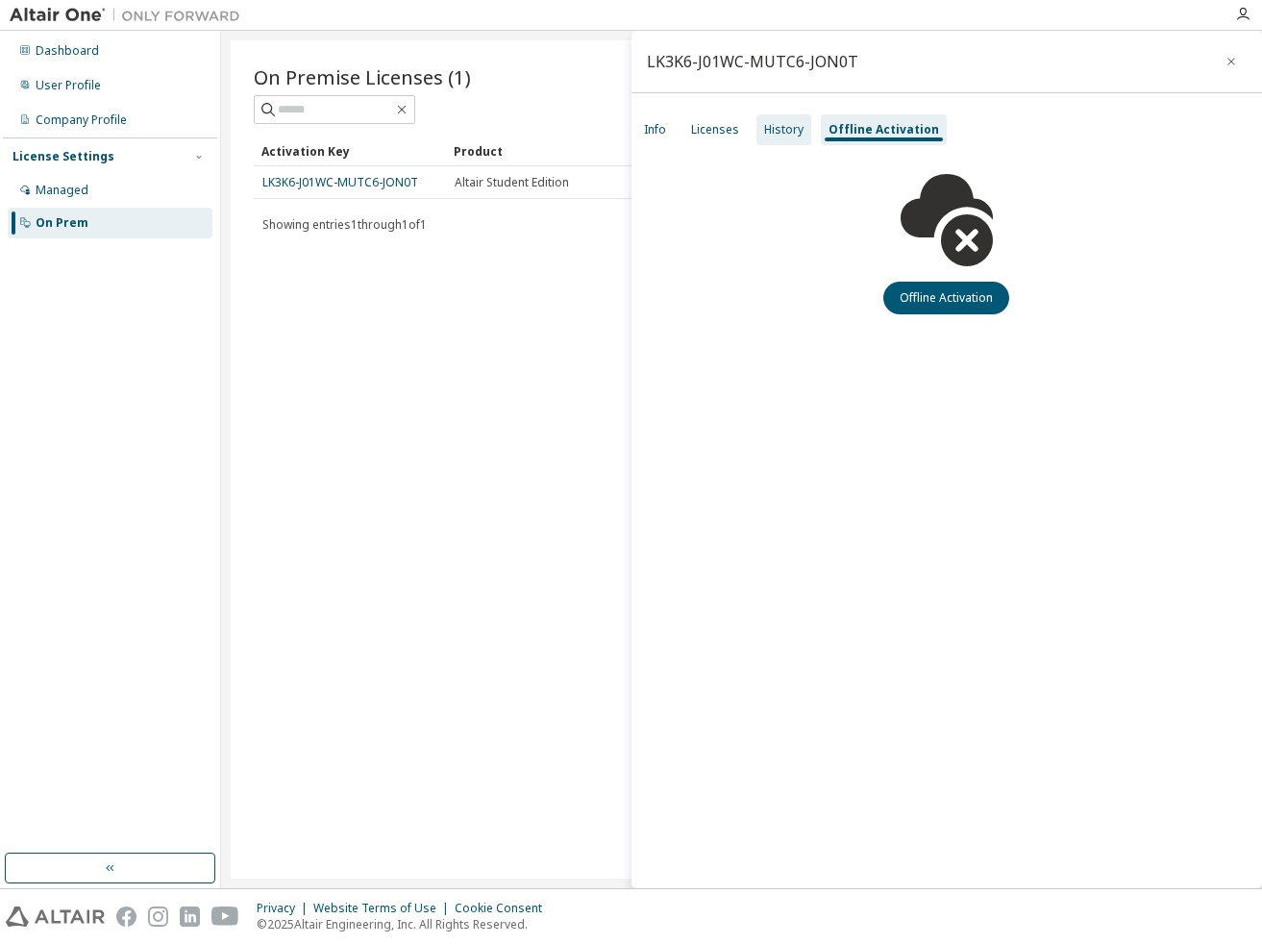
click at [791, 127] on div "History" at bounding box center [783, 129] width 39 height 15
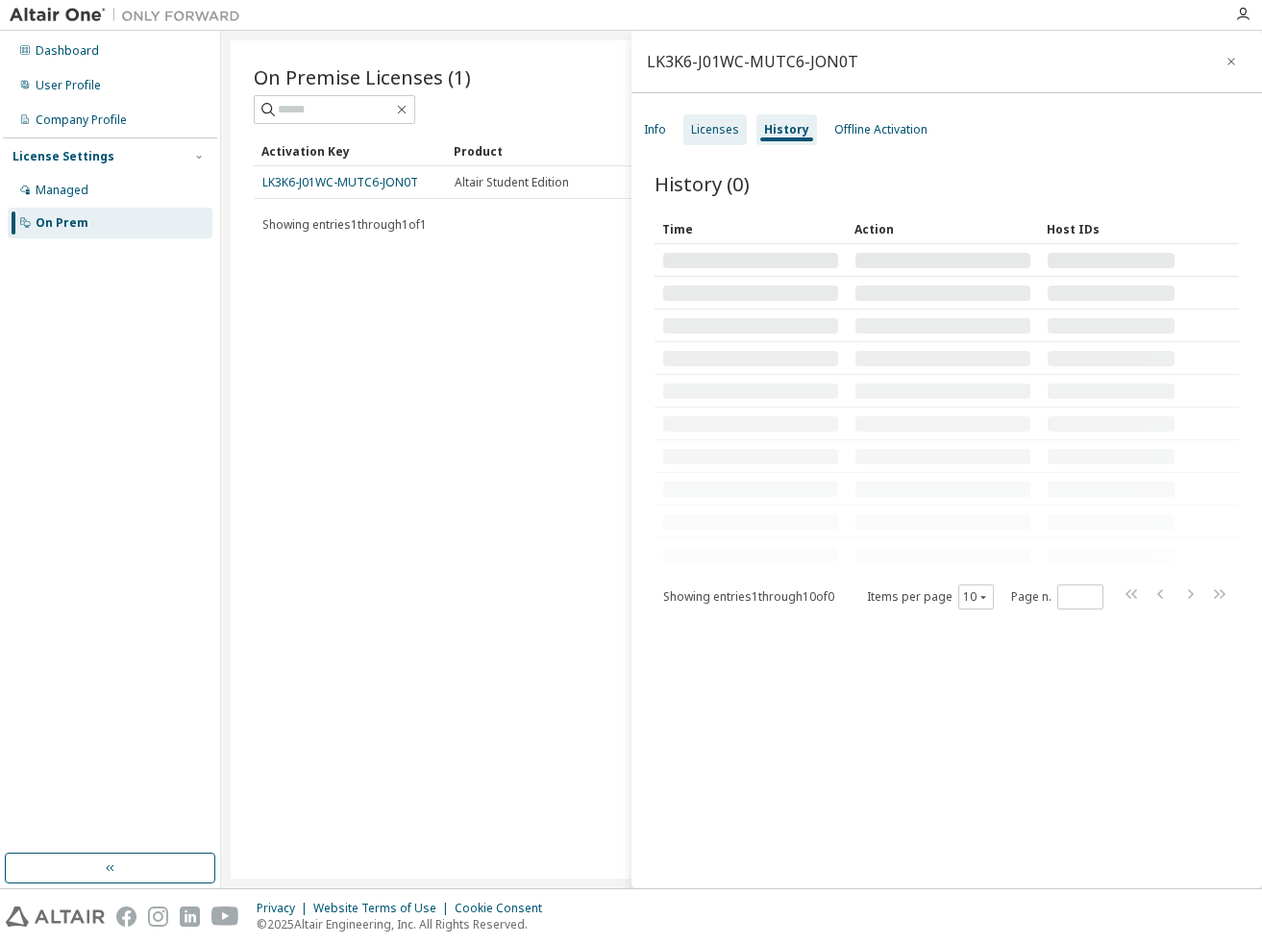
click at [718, 128] on div "Licenses" at bounding box center [715, 129] width 48 height 15
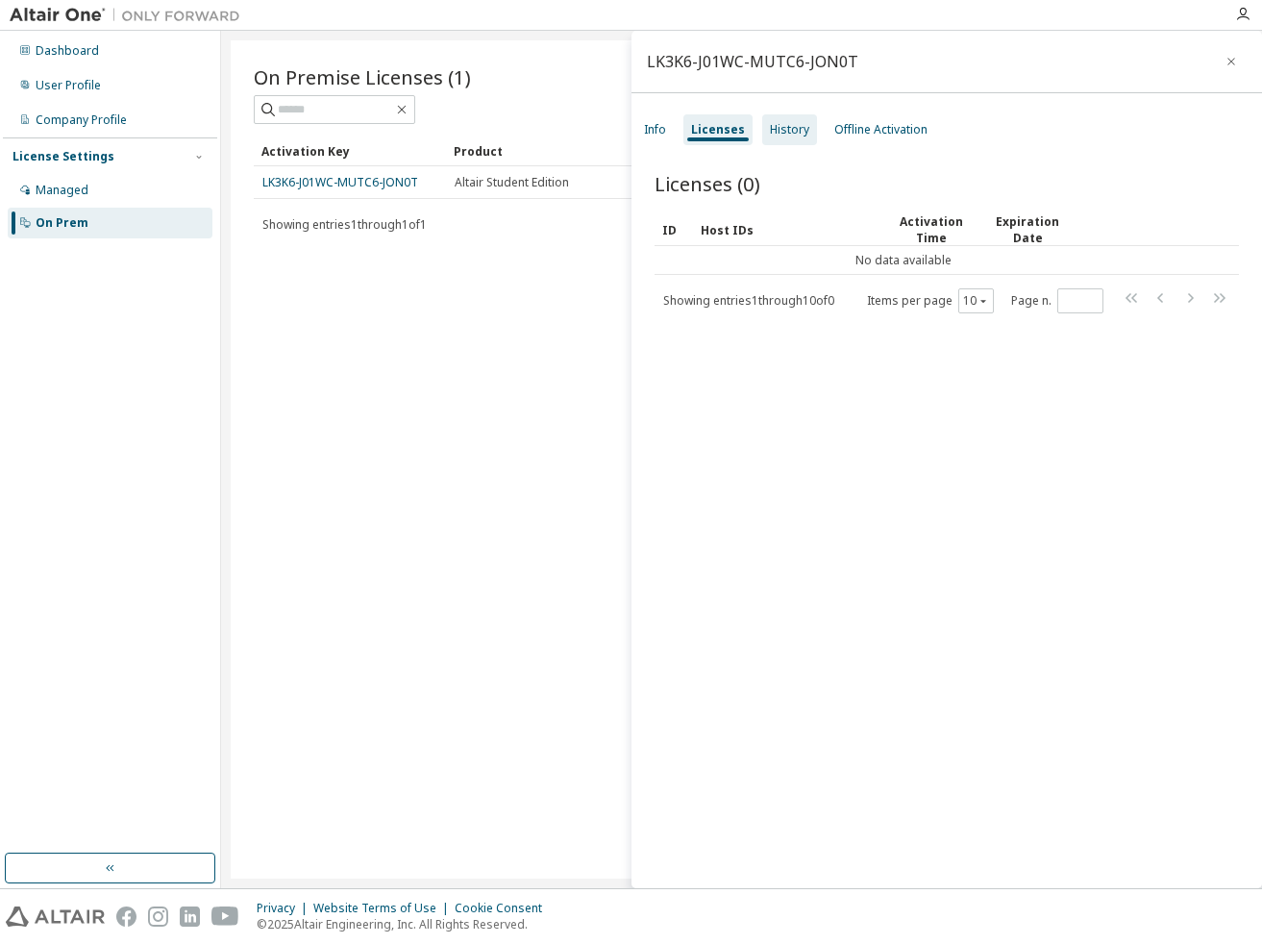
click at [782, 135] on div "History" at bounding box center [789, 129] width 39 height 15
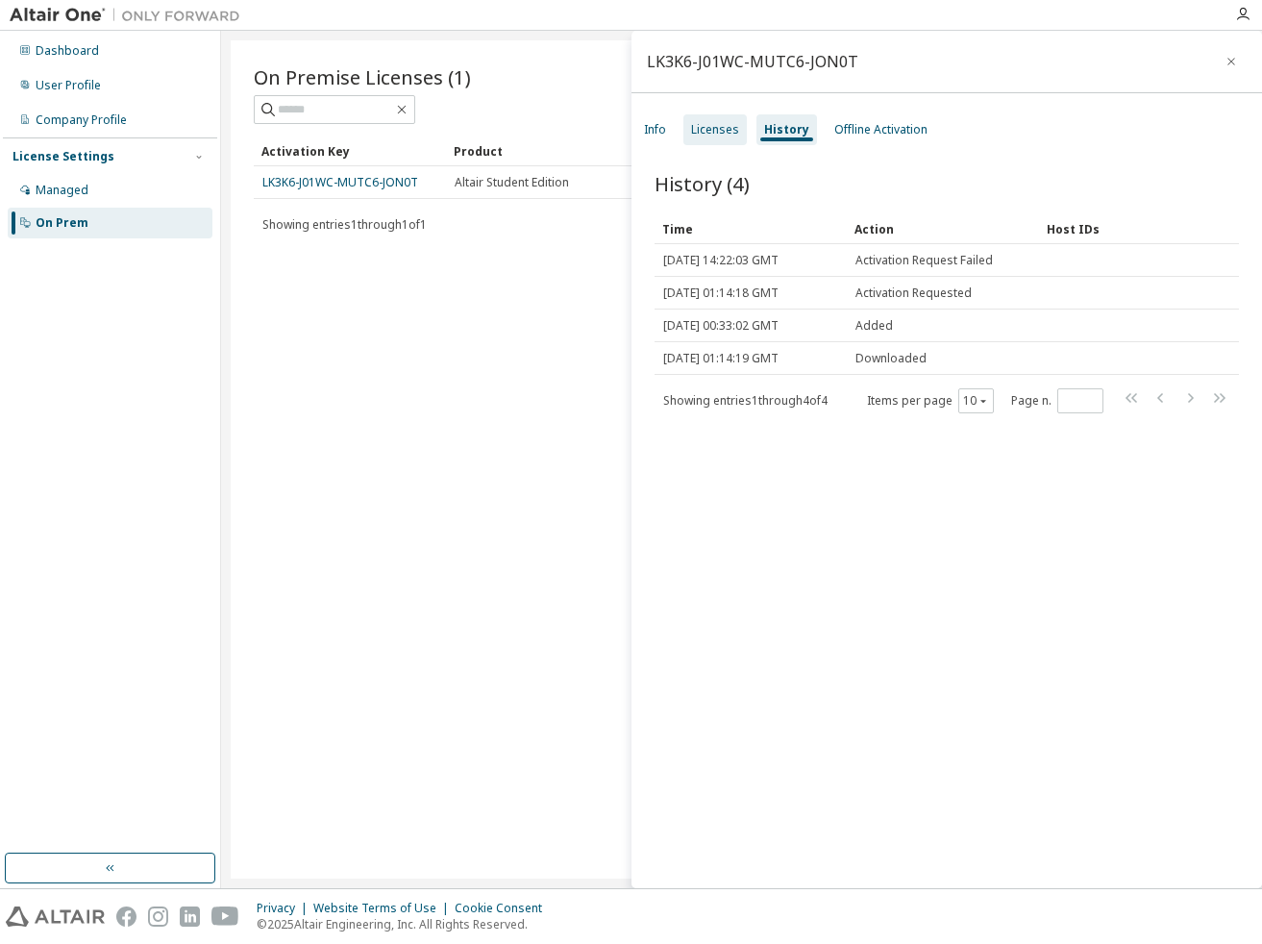
click at [727, 142] on div "Licenses" at bounding box center [714, 129] width 63 height 31
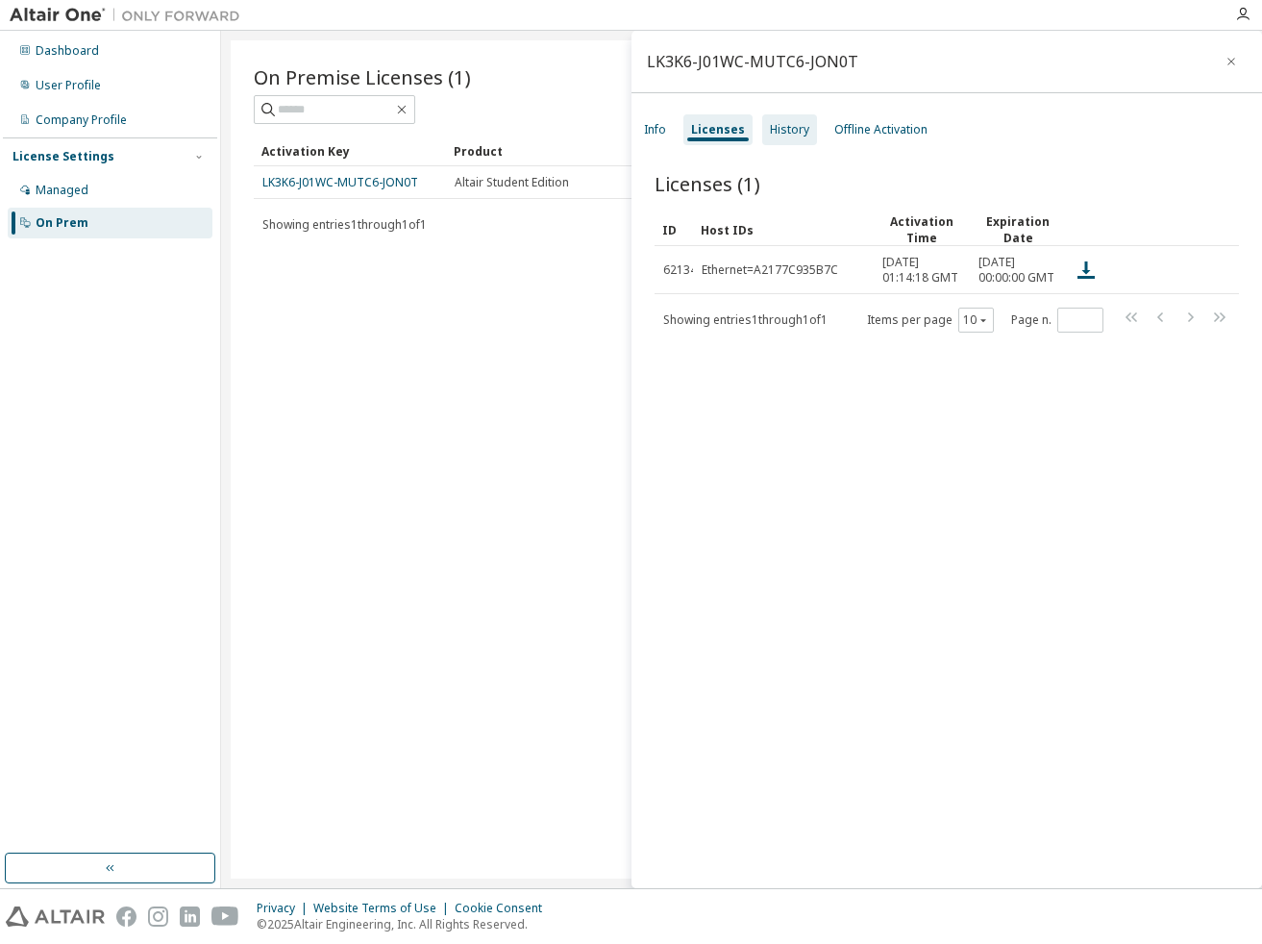
click at [792, 135] on div "History" at bounding box center [789, 129] width 39 height 15
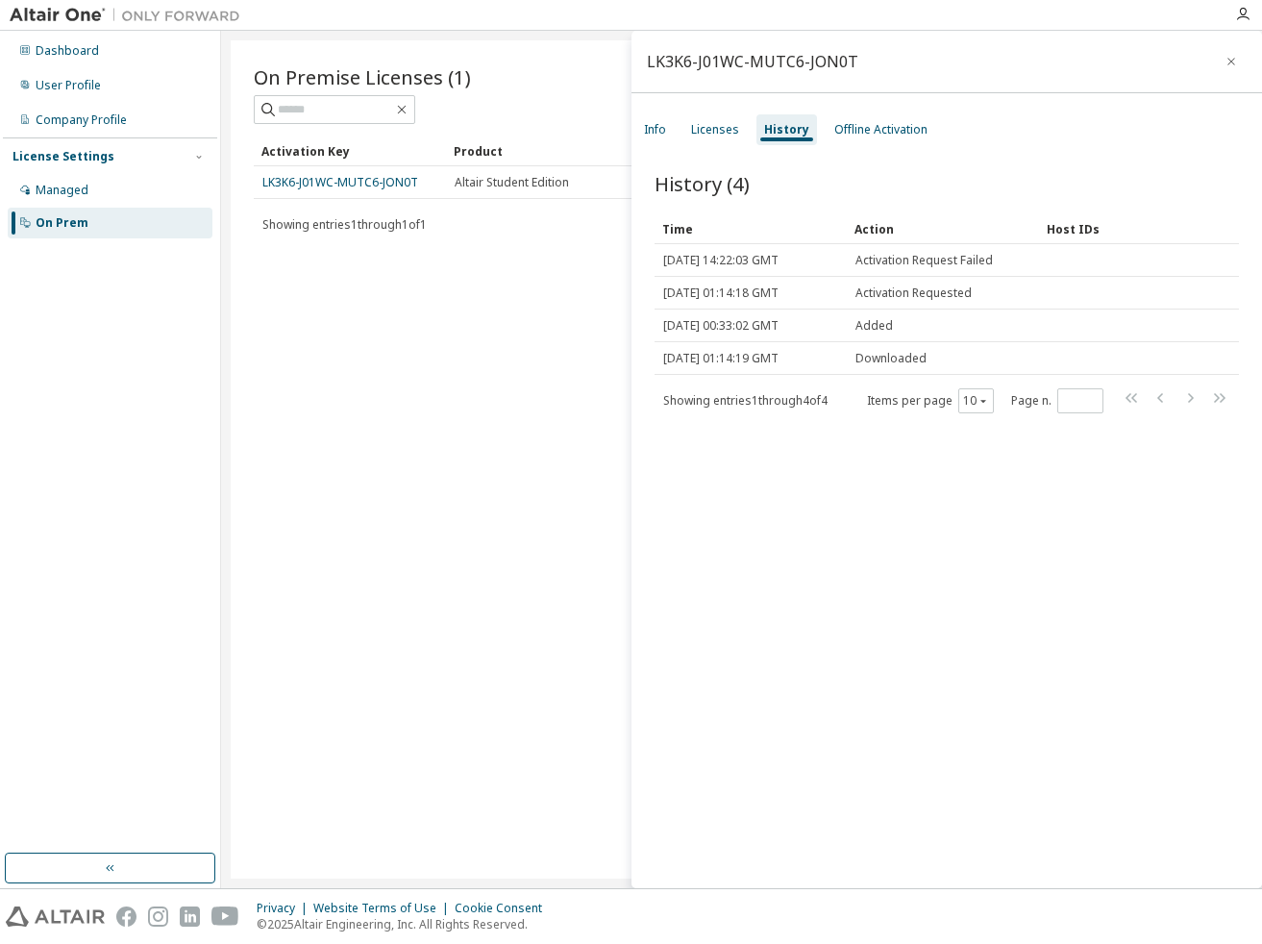
click at [744, 137] on div "Info Licenses History Offline Activation" at bounding box center [948, 129] width 632 height 35
click at [716, 135] on div "Licenses" at bounding box center [715, 129] width 48 height 15
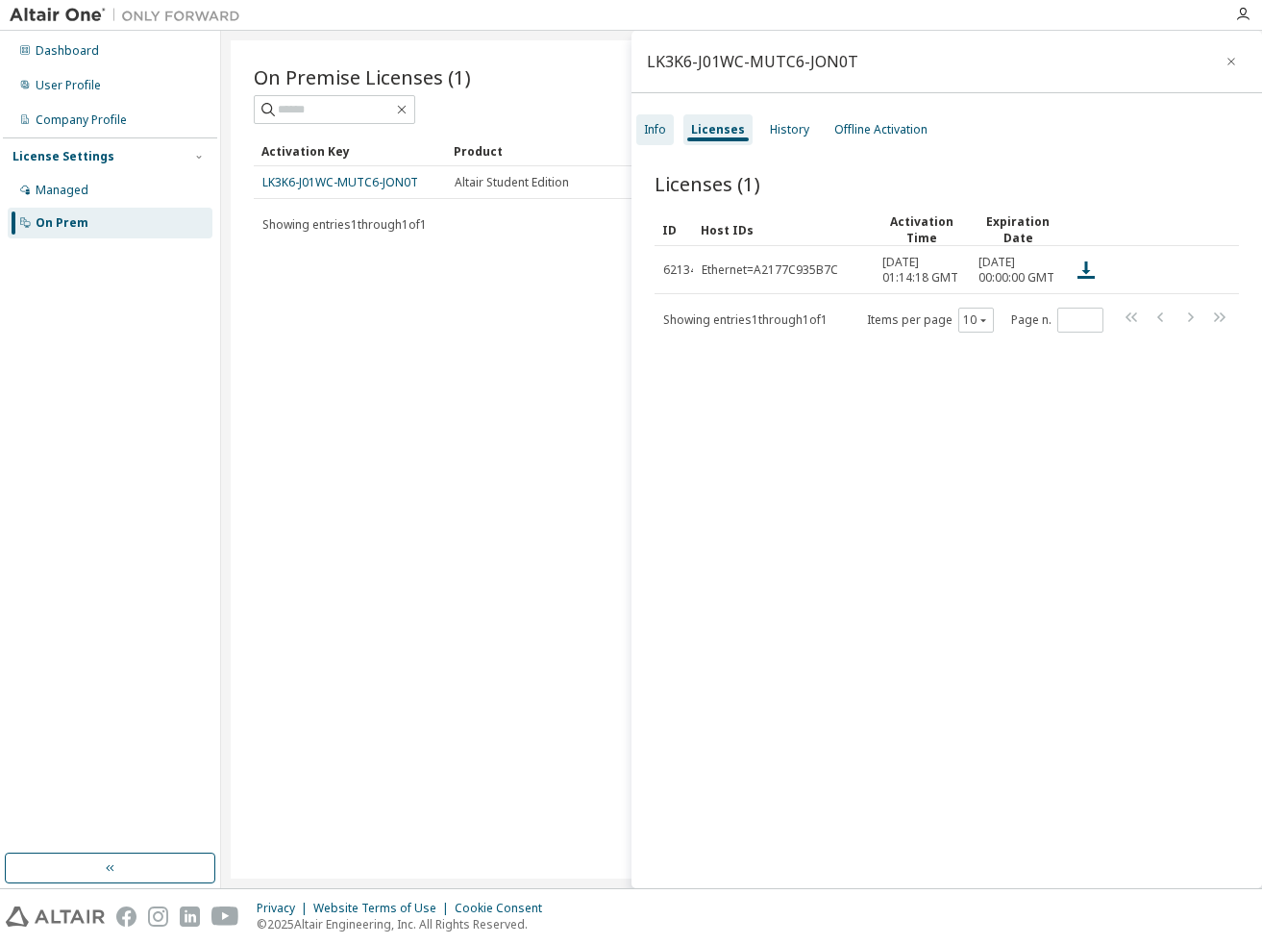
click at [669, 115] on div "Info" at bounding box center [654, 129] width 37 height 31
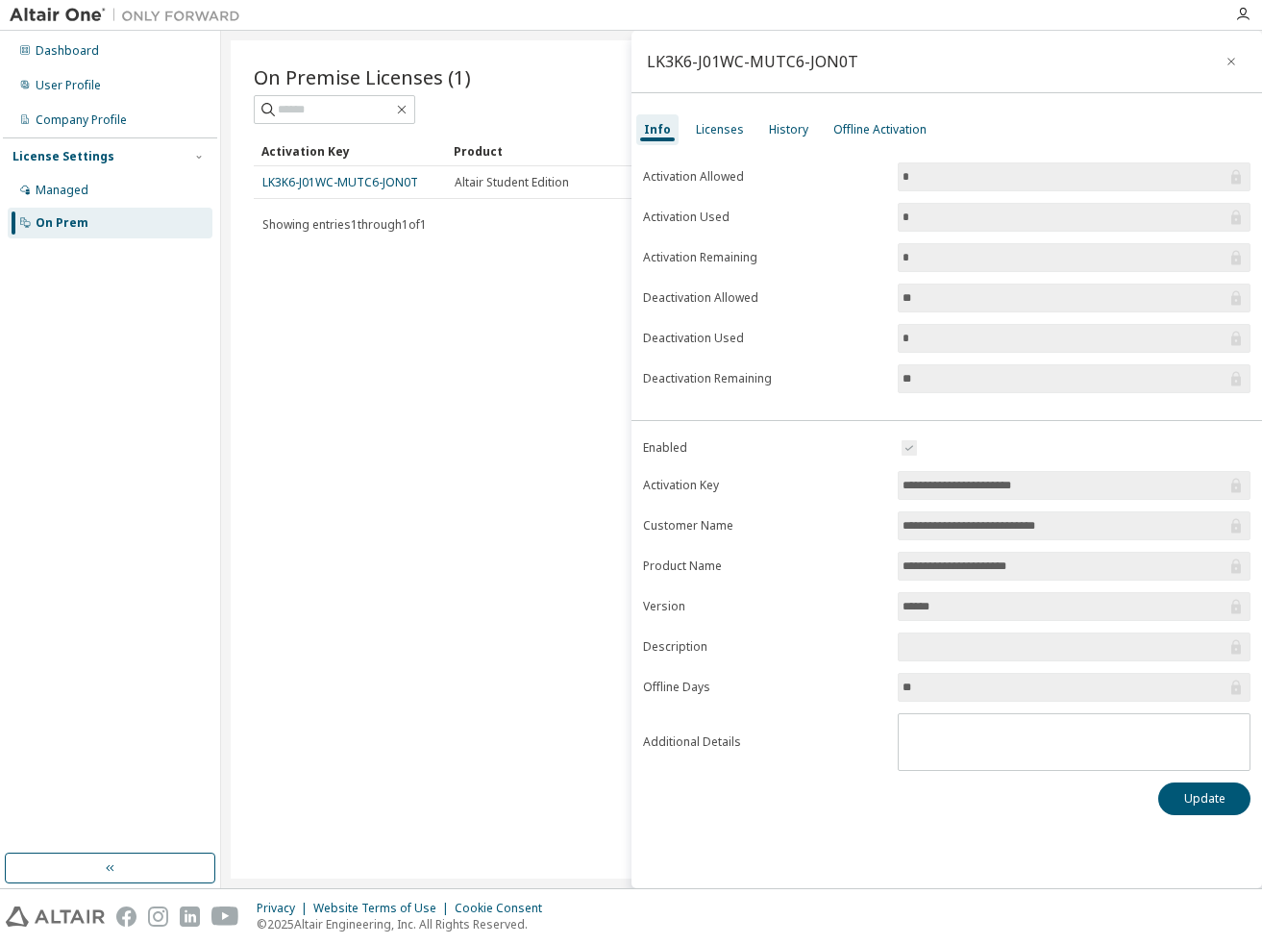
click at [356, 260] on div "On Premise Licenses (1) Clear Load Save Save As Field Operator Value Select fil…" at bounding box center [742, 459] width 1022 height 838
click at [124, 182] on div "Managed" at bounding box center [110, 190] width 205 height 31
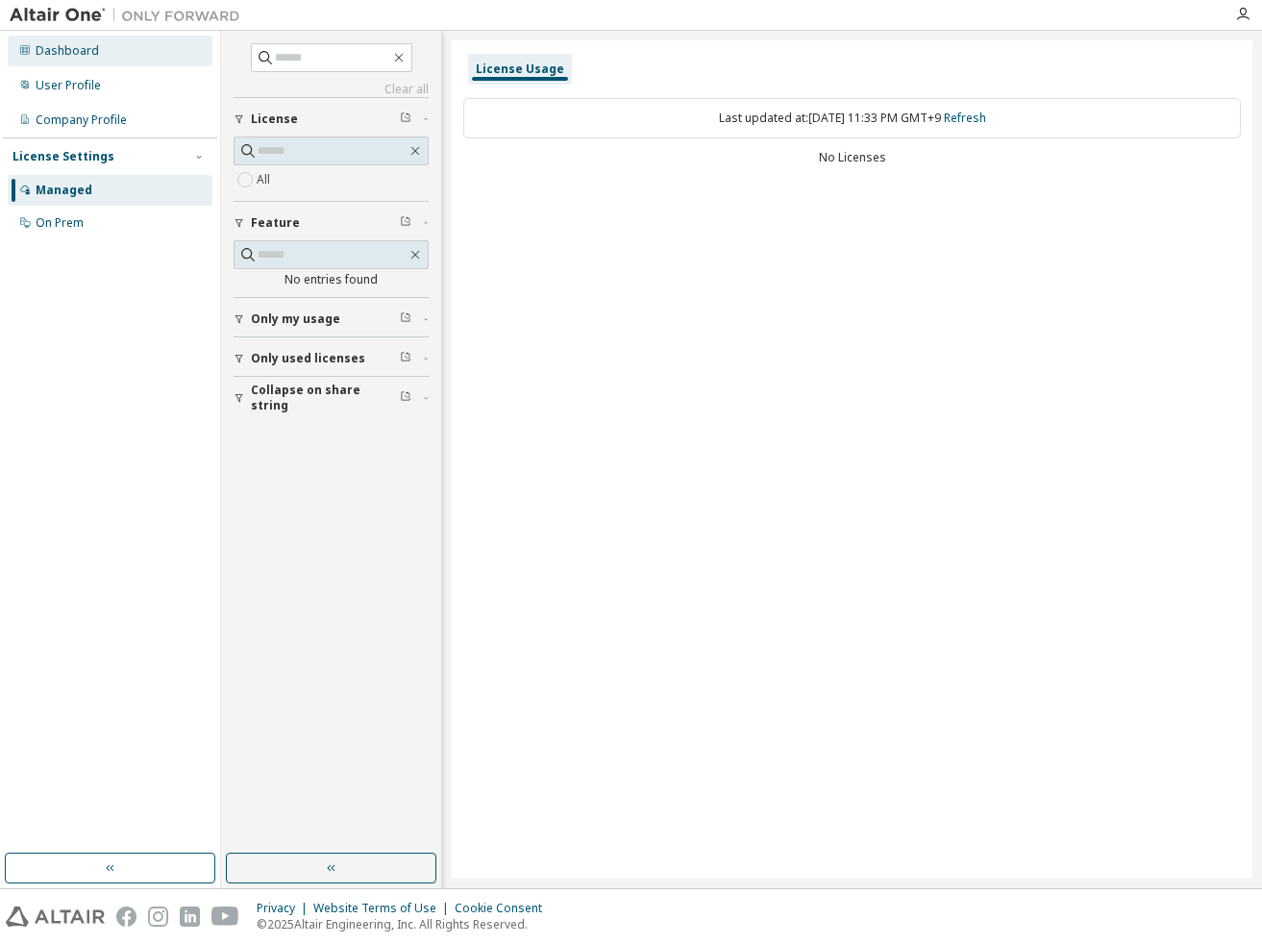
click at [96, 59] on div "Dashboard" at bounding box center [110, 51] width 205 height 31
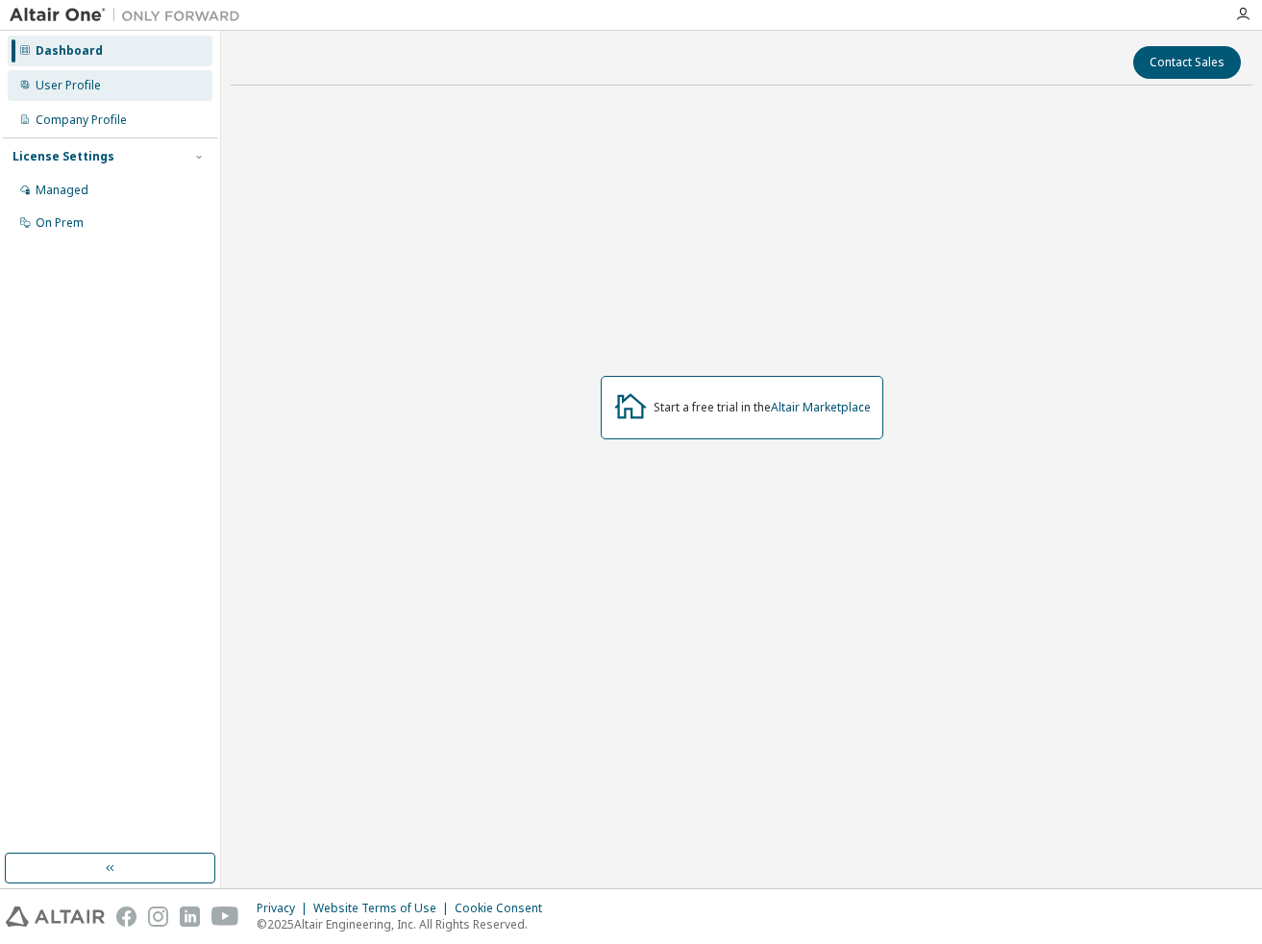
click at [98, 79] on div "User Profile" at bounding box center [68, 85] width 65 height 15
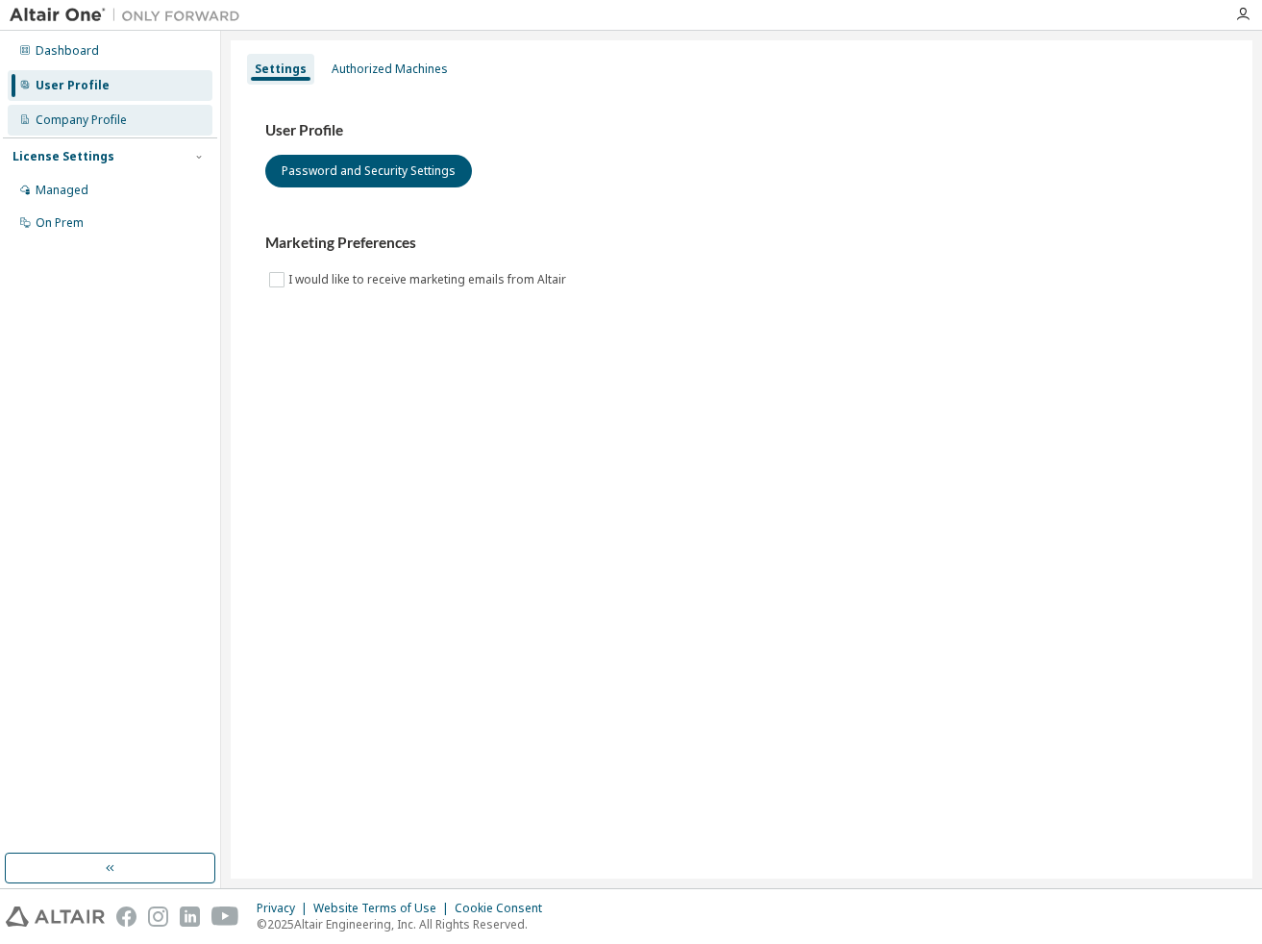
click at [148, 113] on div "Company Profile" at bounding box center [110, 120] width 205 height 31
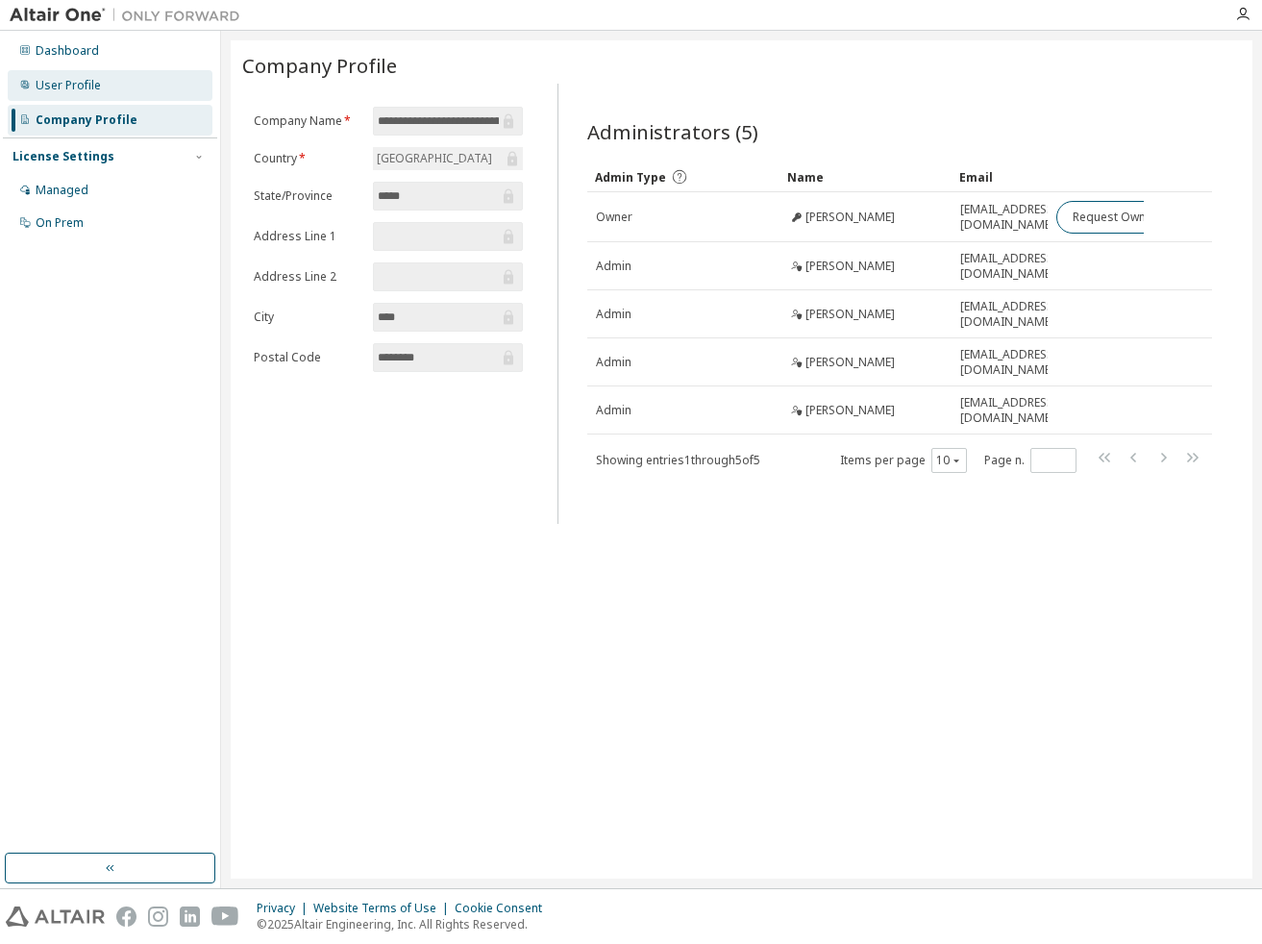
click at [148, 92] on div "User Profile" at bounding box center [110, 85] width 205 height 31
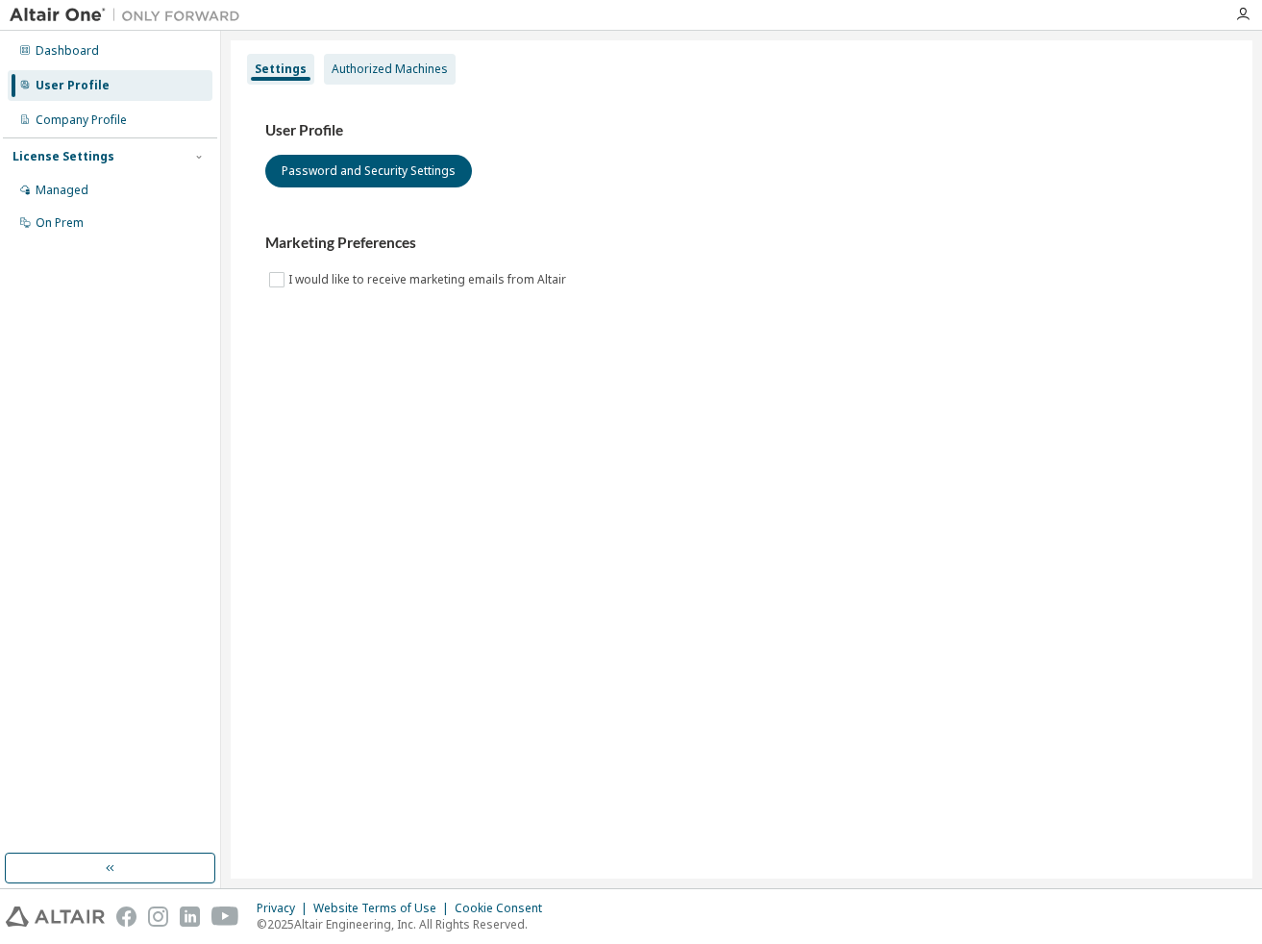
click at [363, 70] on div "Authorized Machines" at bounding box center [390, 69] width 116 height 15
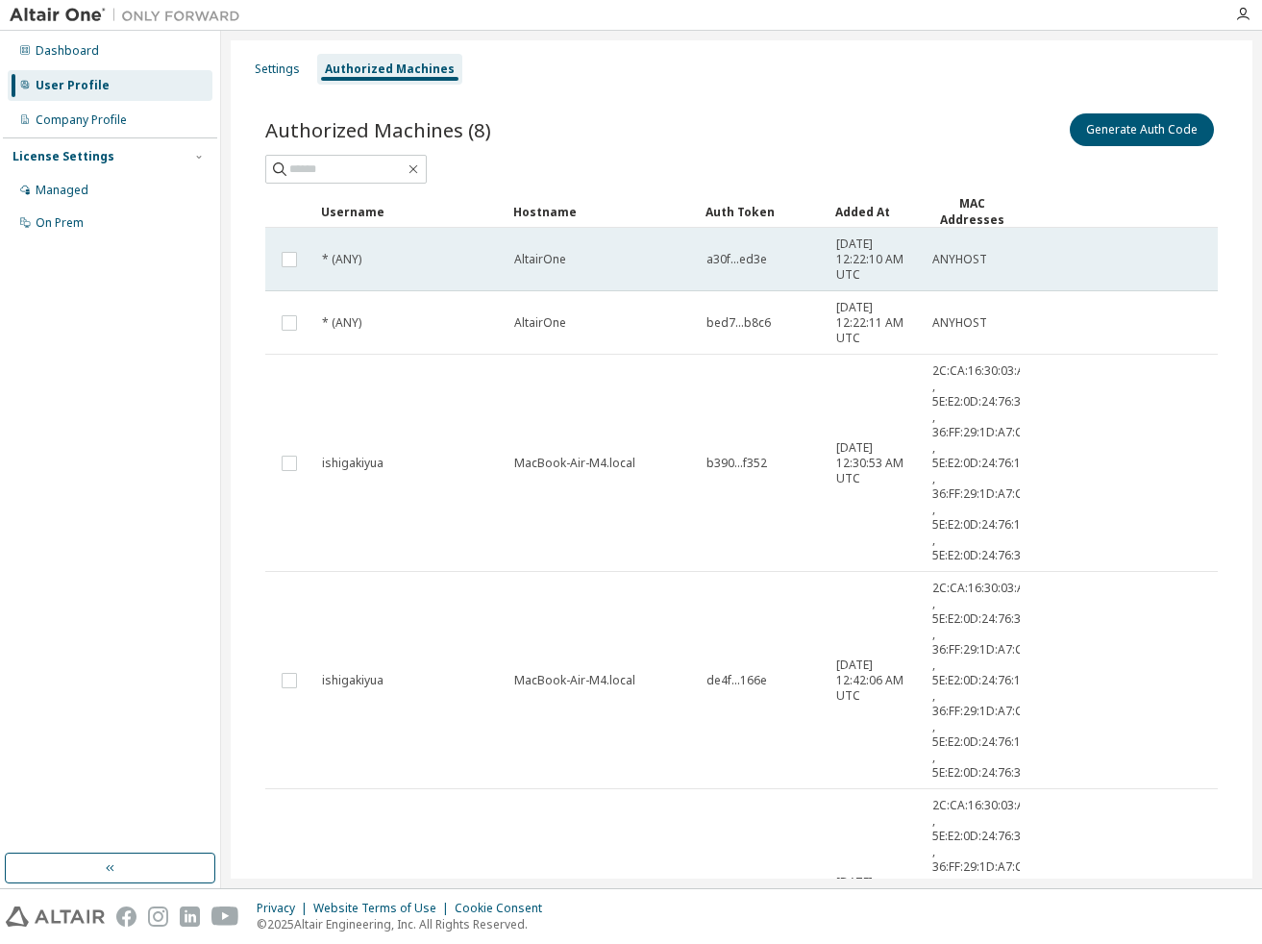
click at [301, 278] on td at bounding box center [289, 259] width 48 height 63
click at [294, 273] on td at bounding box center [289, 259] width 48 height 63
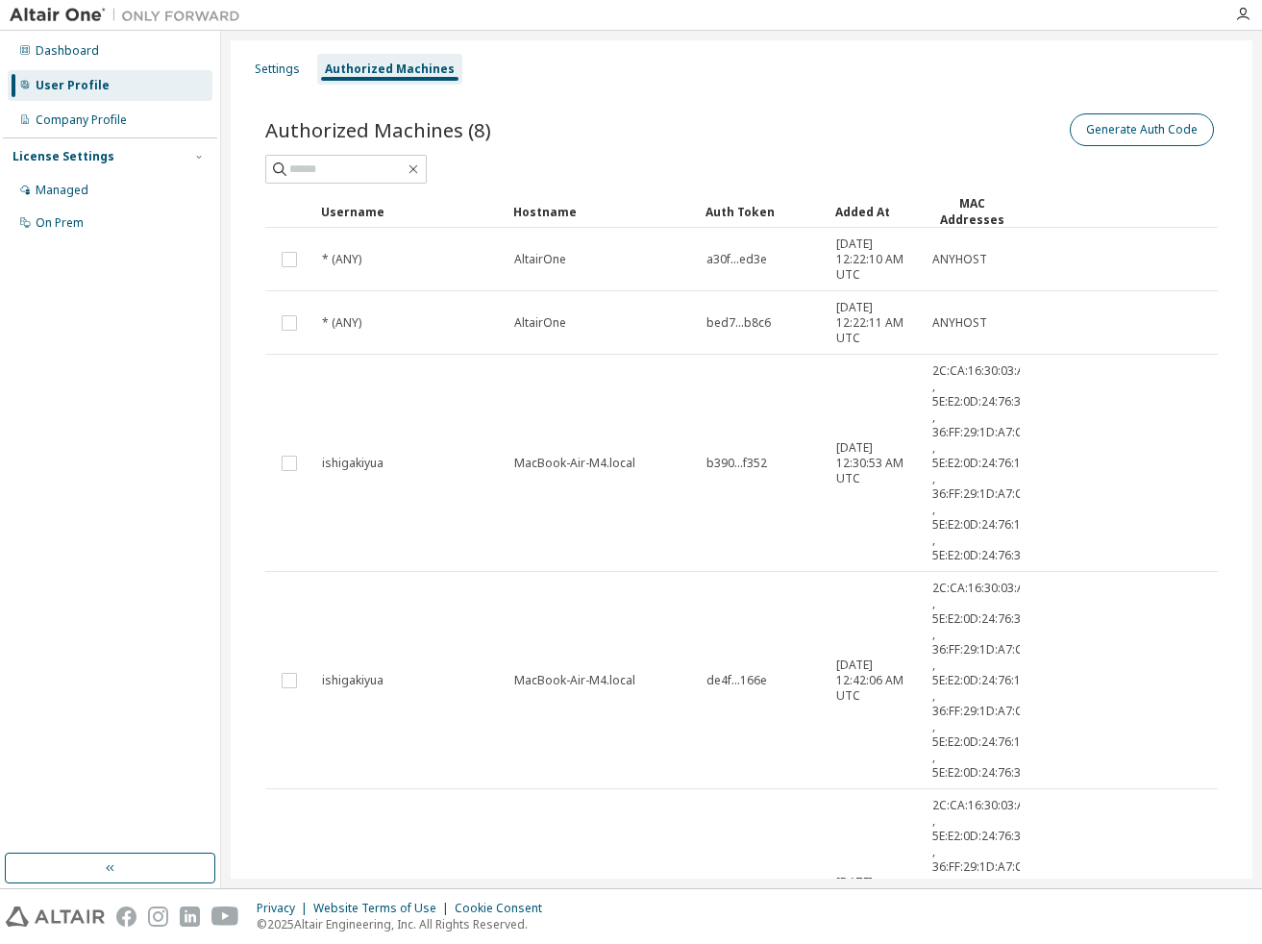
click at [1152, 115] on button "Generate Auth Code" at bounding box center [1142, 129] width 144 height 33
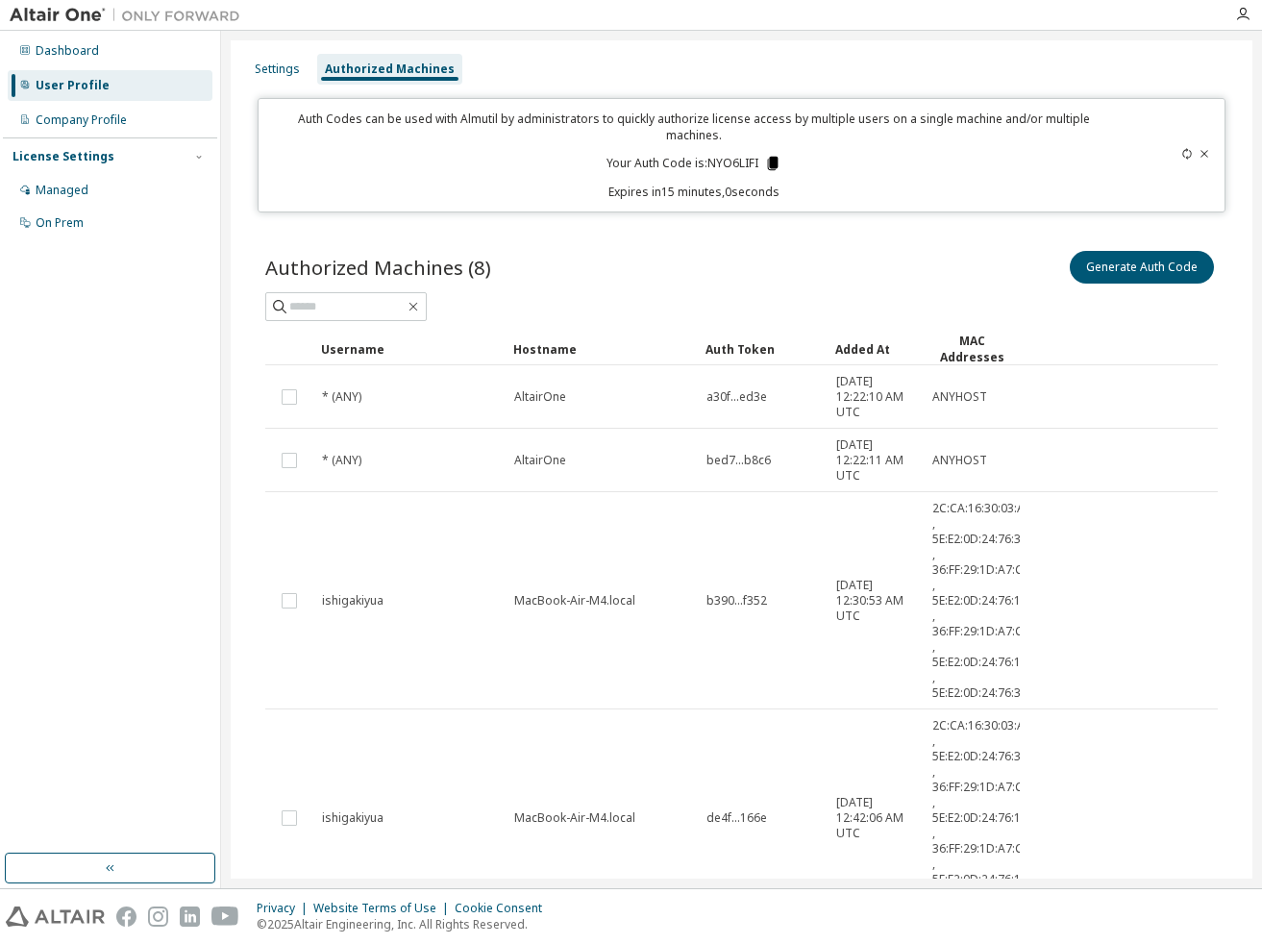
click at [764, 155] on icon at bounding box center [772, 163] width 17 height 17
click at [117, 228] on div "On Prem" at bounding box center [110, 223] width 205 height 31
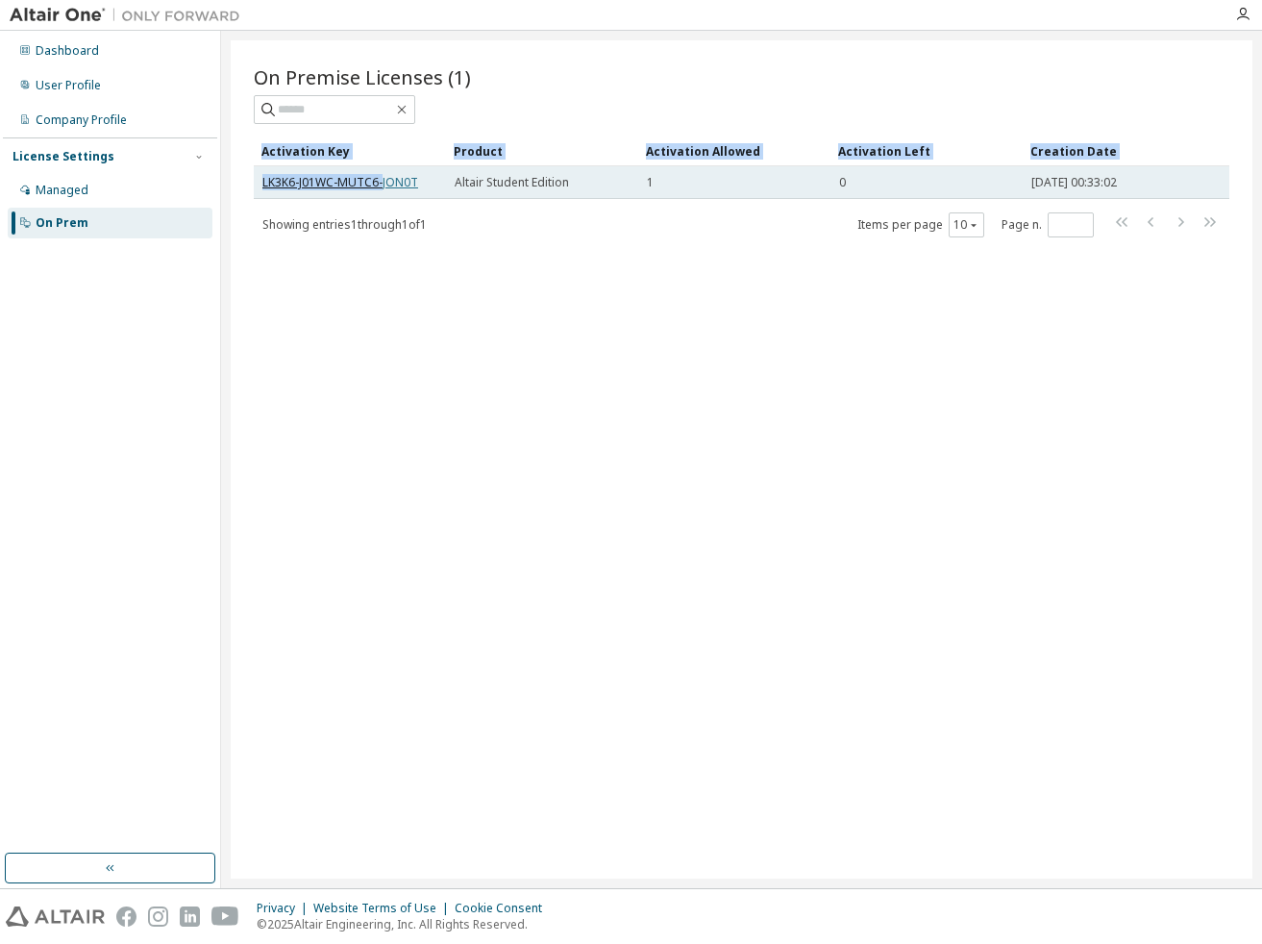
drag, startPoint x: 261, startPoint y: 185, endPoint x: 379, endPoint y: 178, distance: 117.5
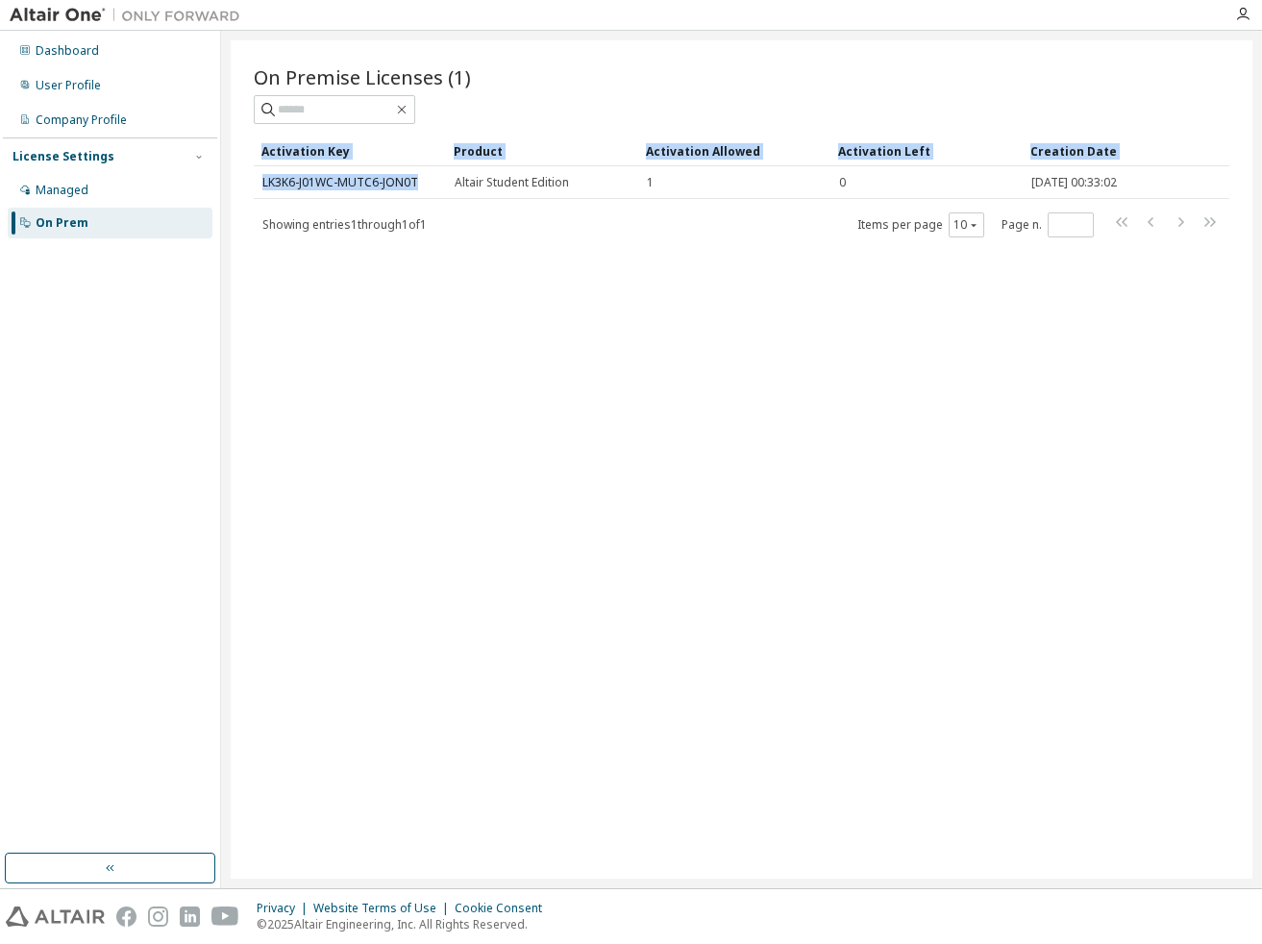
drag, startPoint x: 412, startPoint y: 182, endPoint x: 252, endPoint y: 186, distance: 160.6
click at [252, 186] on div "On Premise Licenses (1) Clear Load Save Save As Field Operator Value Select fil…" at bounding box center [742, 459] width 1022 height 838
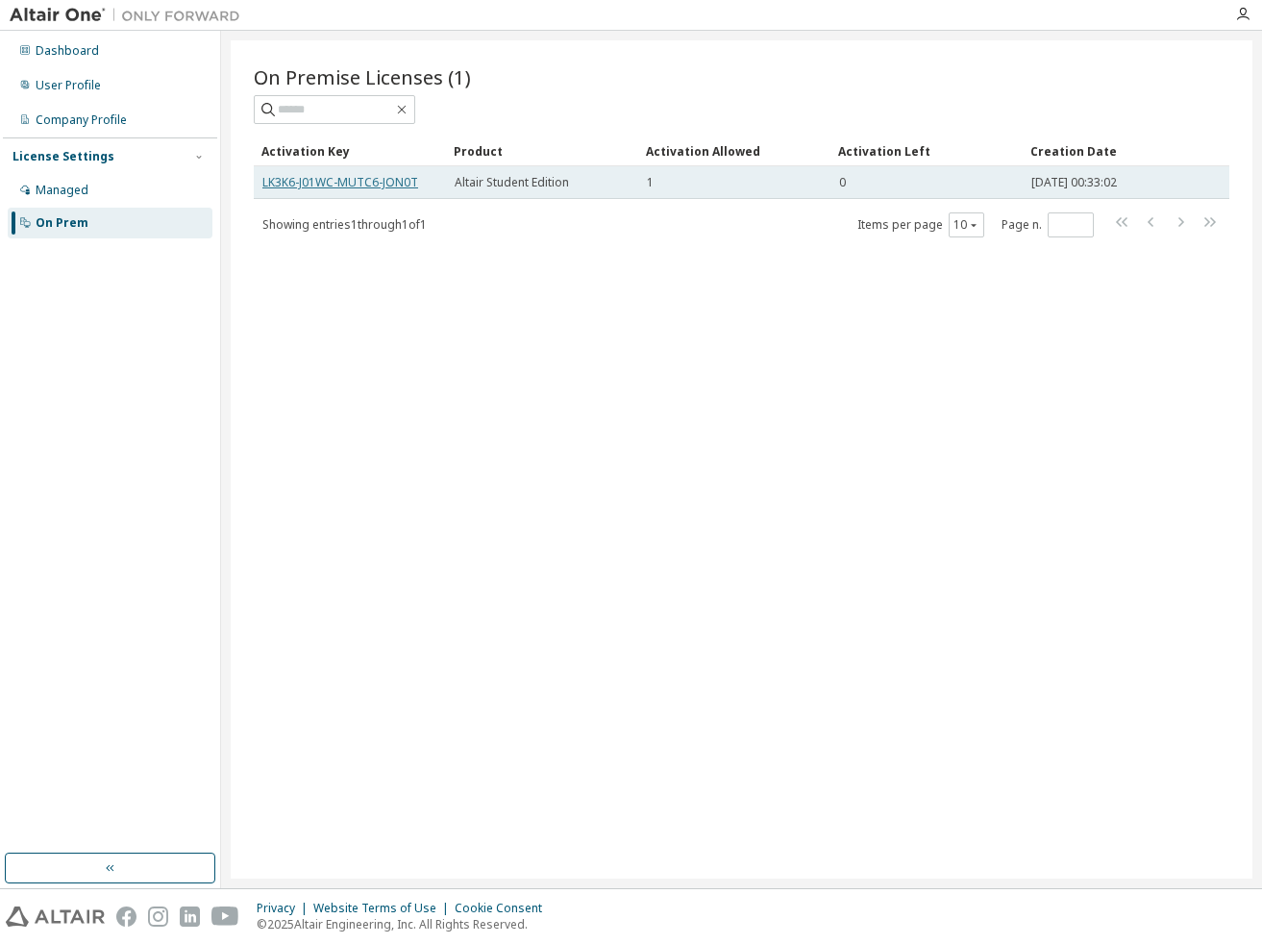
click at [279, 182] on link "LK3K6-J01WC-MUTC6-JON0T" at bounding box center [340, 182] width 156 height 16
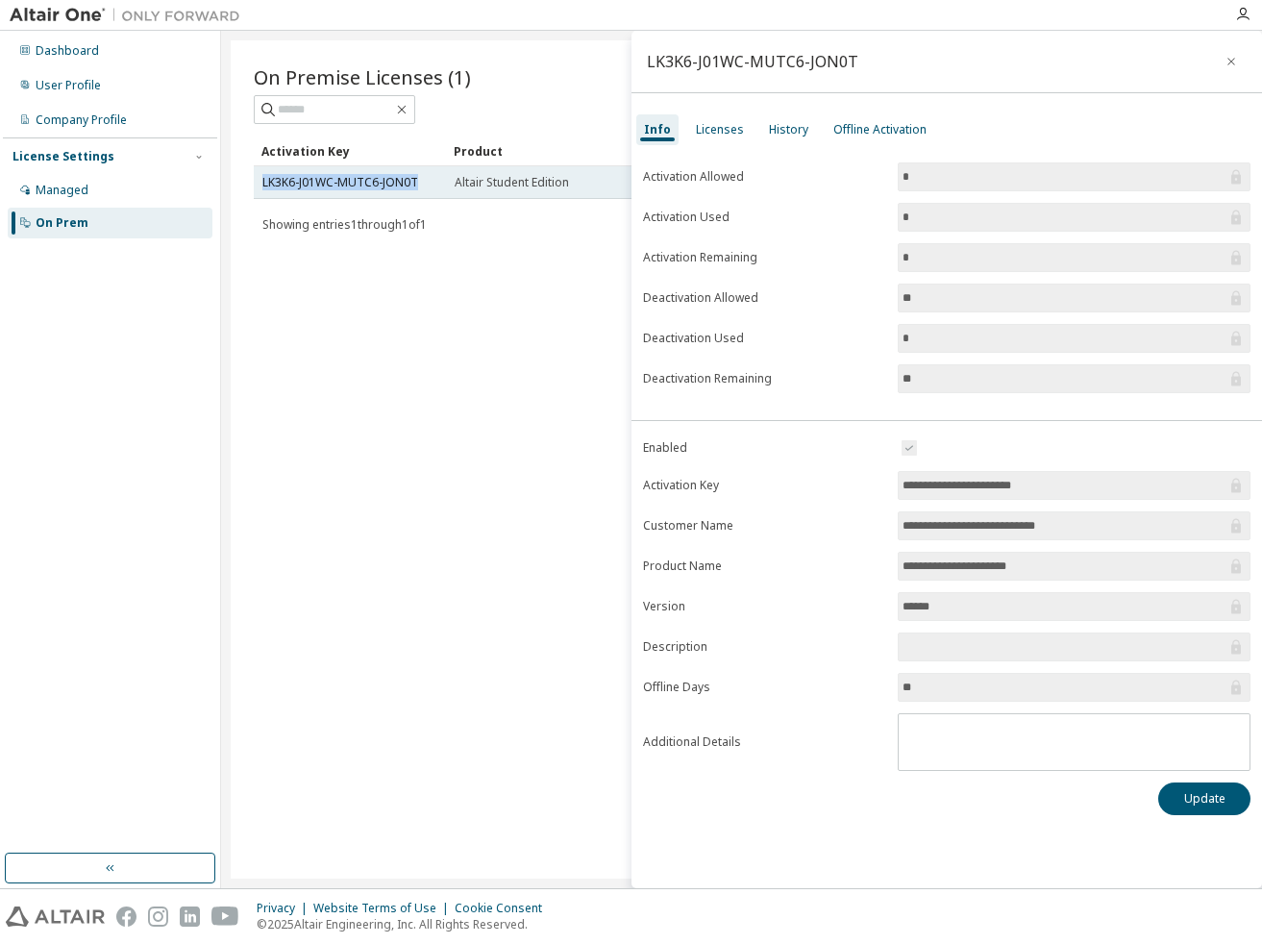
drag, startPoint x: 261, startPoint y: 182, endPoint x: 420, endPoint y: 187, distance: 158.7
click at [420, 187] on td "LK3K6-J01WC-MUTC6-JON0T" at bounding box center [350, 182] width 192 height 33
copy link "LK3K6-J01WC-MUTC6-JON0T"
